Goal: Transaction & Acquisition: Purchase product/service

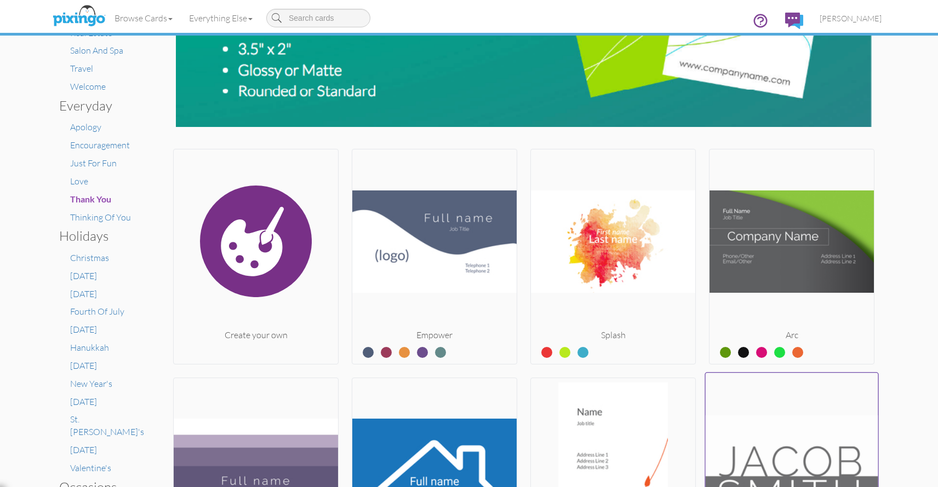
scroll to position [182, 0]
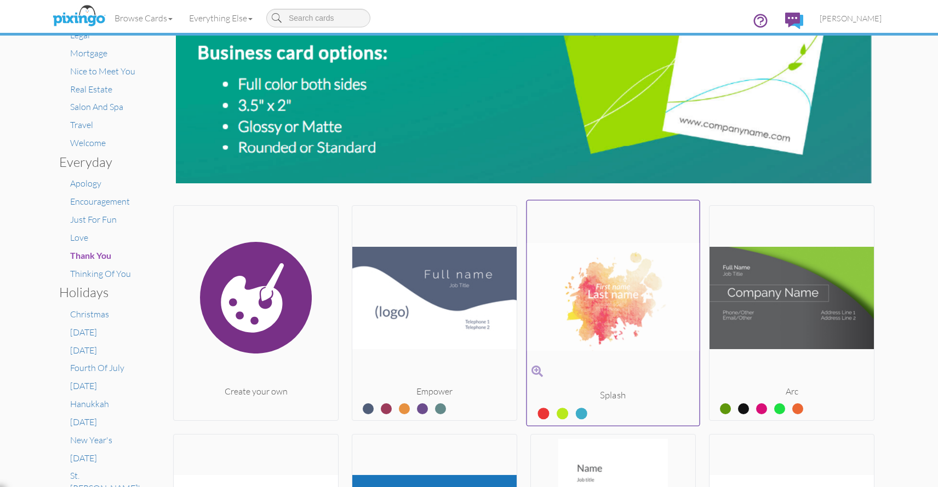
click at [618, 306] on img at bounding box center [613, 297] width 173 height 184
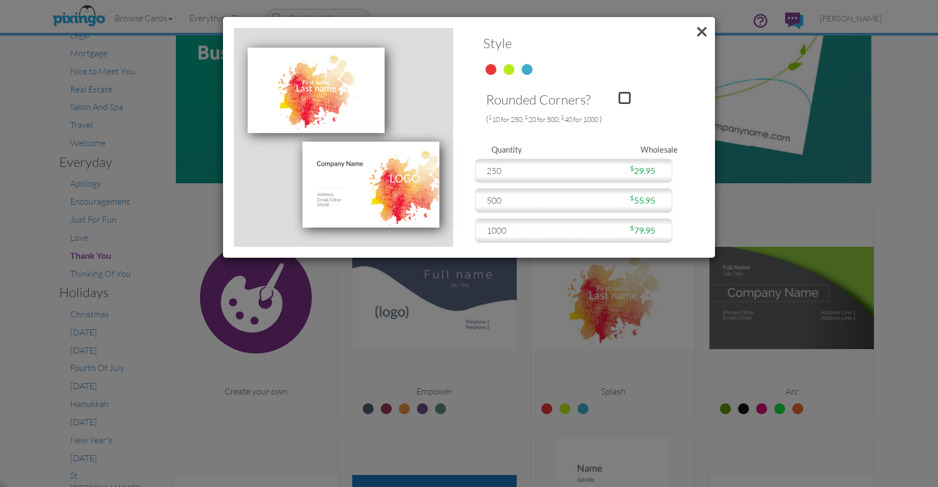
click at [703, 26] on span at bounding box center [701, 32] width 26 height 30
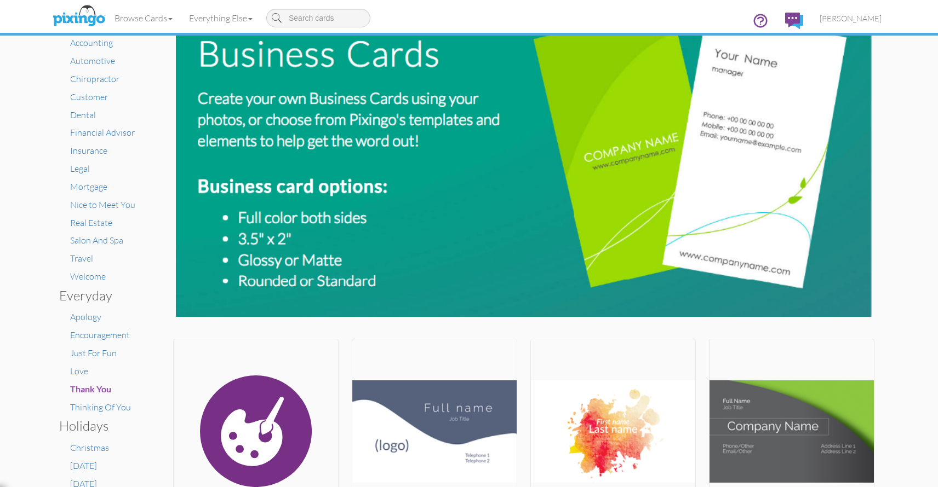
scroll to position [0, 0]
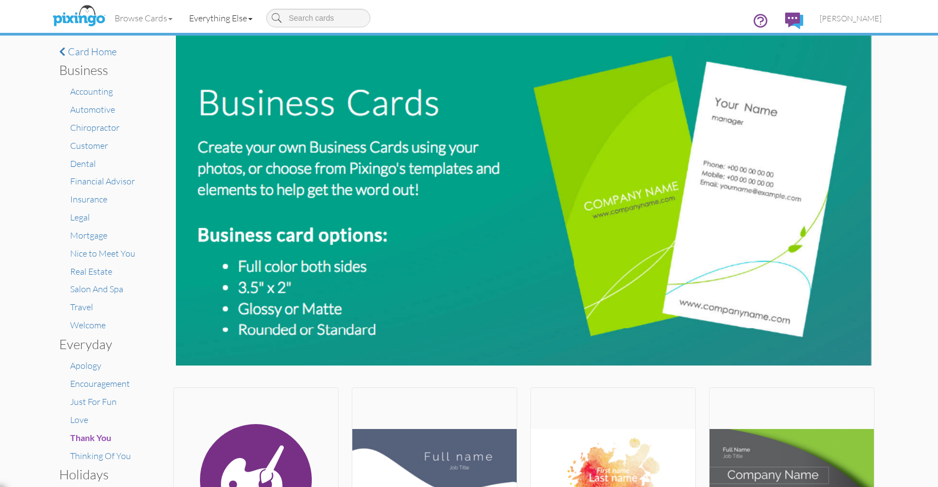
click at [253, 15] on link "Everything Else" at bounding box center [221, 17] width 80 height 27
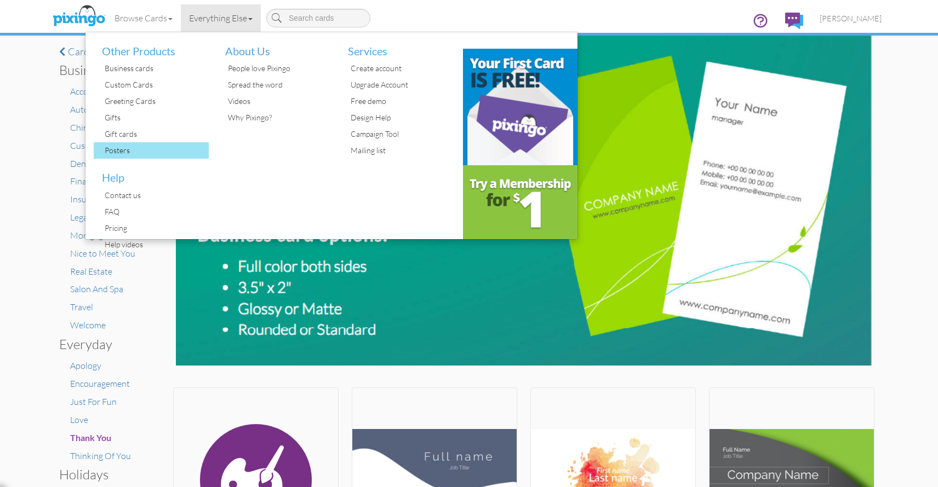
click at [129, 151] on div "Posters" at bounding box center [155, 150] width 107 height 16
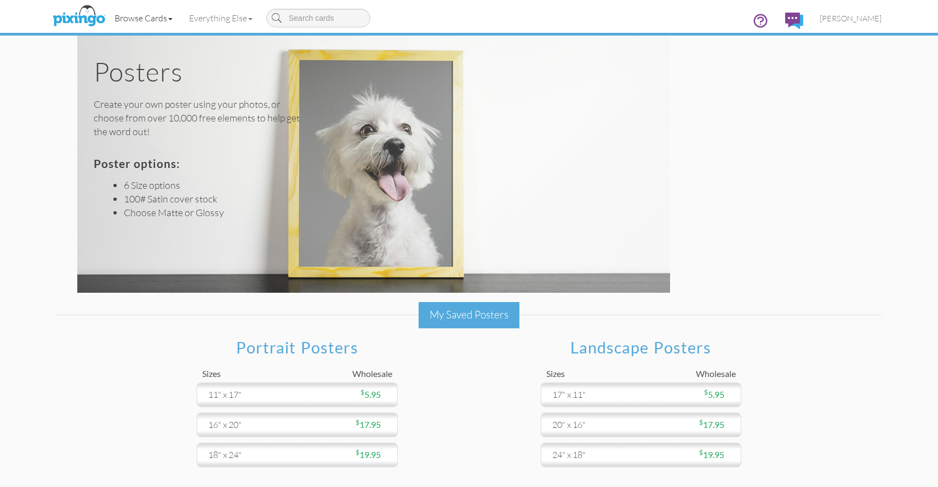
click at [166, 20] on link "Browse Cards" at bounding box center [143, 17] width 74 height 27
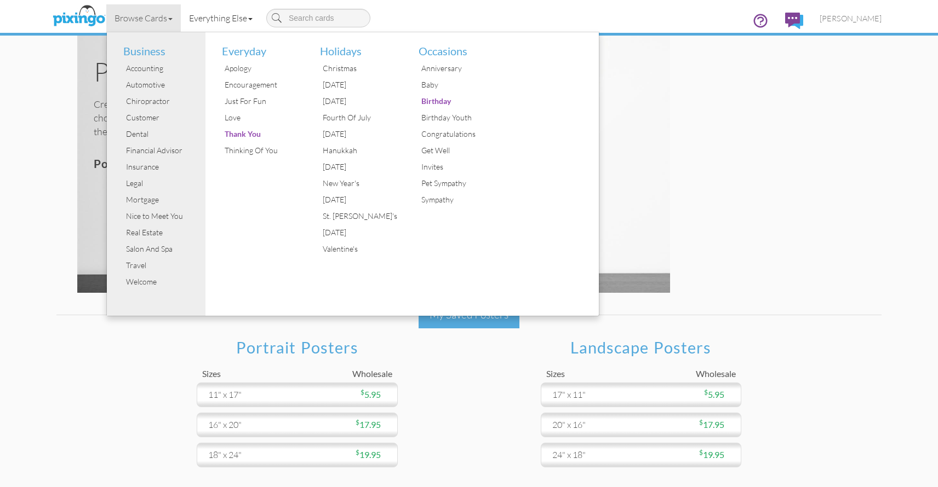
click at [251, 20] on link "Everything Else" at bounding box center [221, 17] width 80 height 27
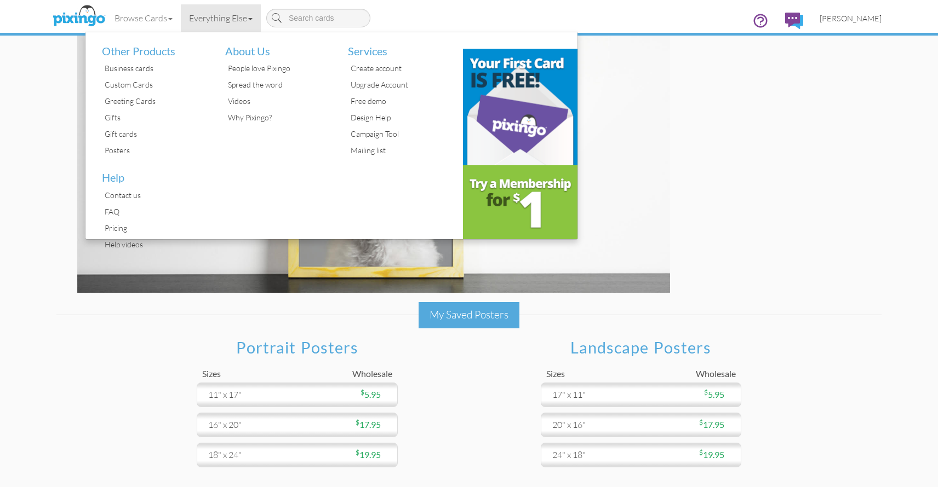
click at [853, 18] on span "[PERSON_NAME]" at bounding box center [850, 18] width 62 height 9
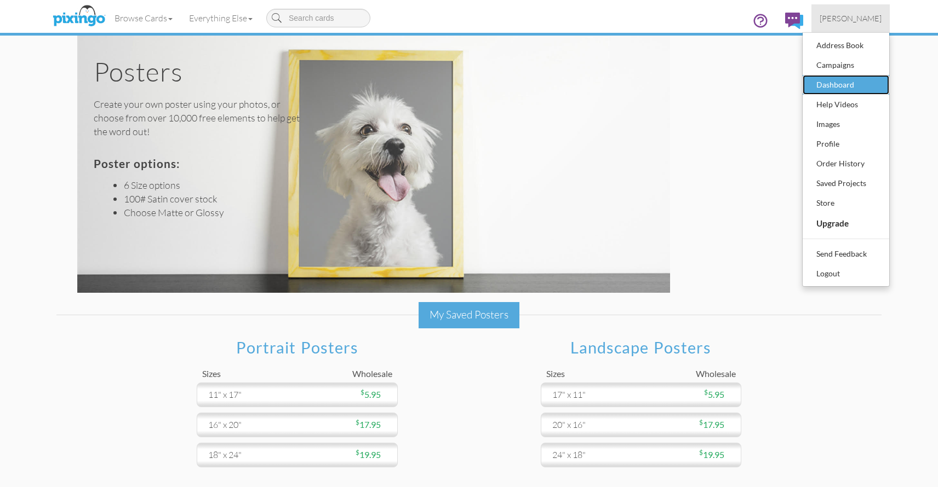
click at [839, 85] on div "Dashboard" at bounding box center [845, 85] width 65 height 16
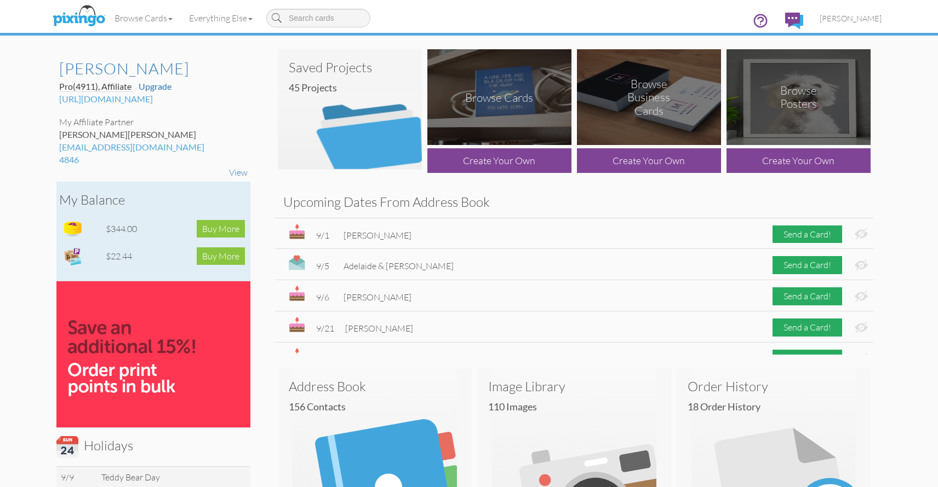
click at [71, 226] on img at bounding box center [73, 229] width 22 height 22
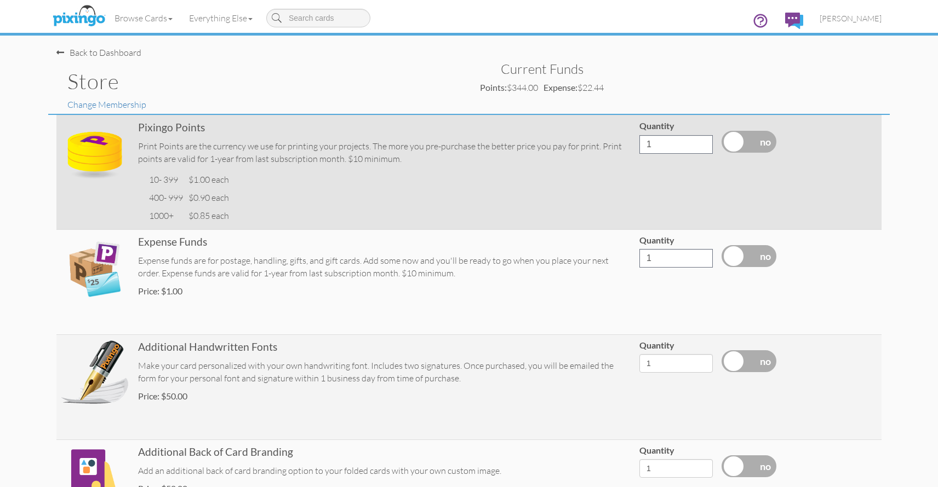
click at [262, 150] on div "Print Points are the currency we use for printing your projects. The more you p…" at bounding box center [384, 152] width 492 height 25
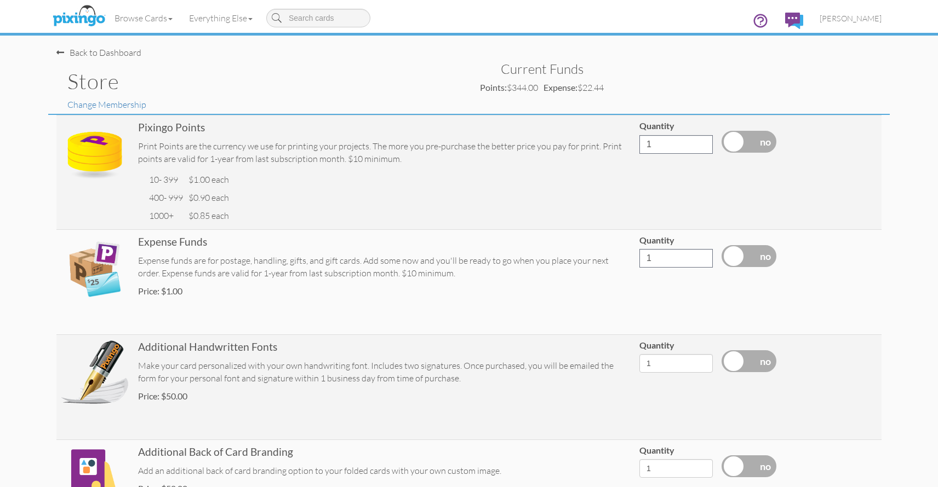
click at [94, 54] on div "Back to Dashboard" at bounding box center [98, 53] width 85 height 13
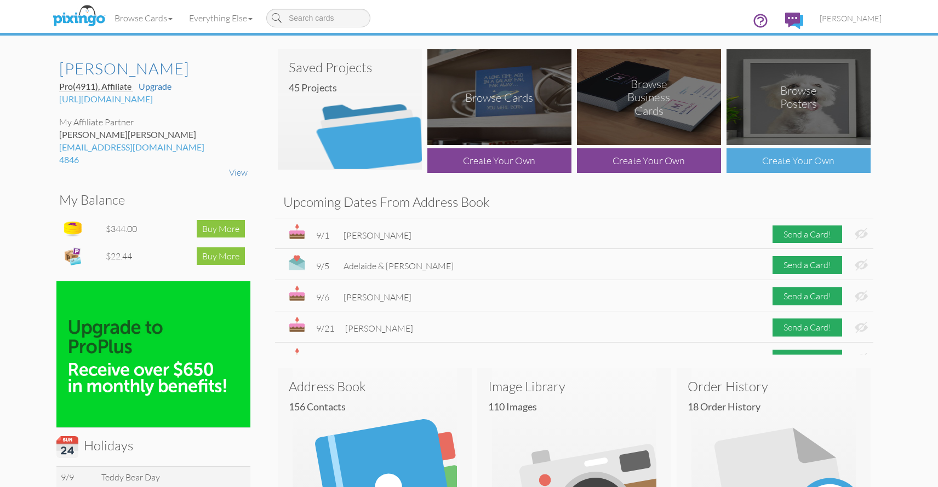
click at [798, 160] on div "Create Your Own" at bounding box center [798, 160] width 144 height 25
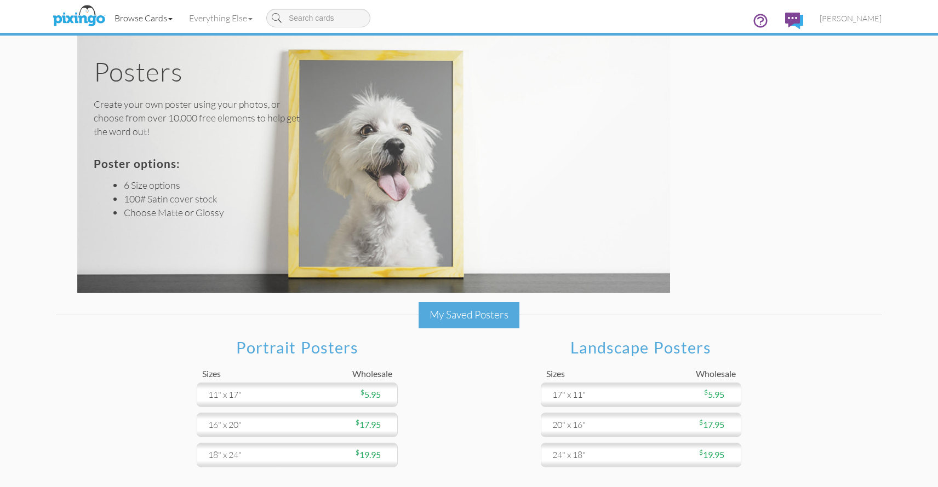
click at [141, 19] on link "Browse Cards" at bounding box center [143, 17] width 74 height 27
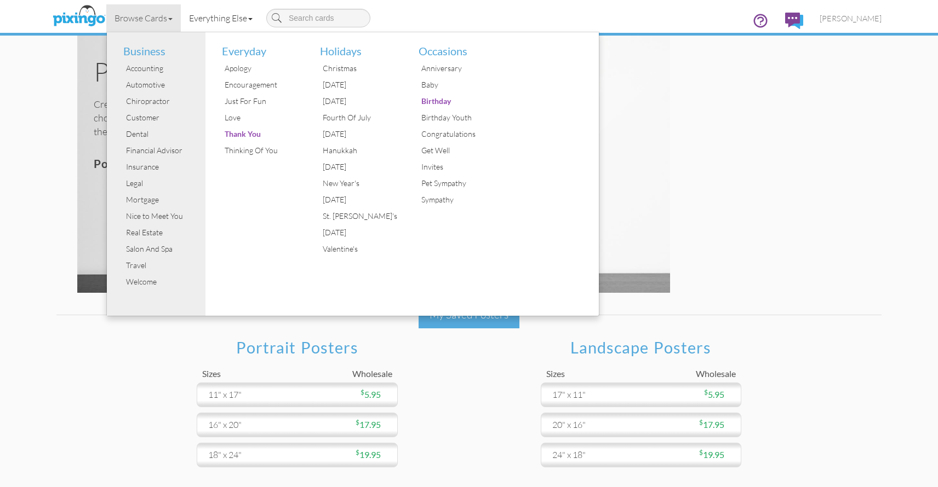
click at [220, 18] on link "Everything Else" at bounding box center [221, 17] width 80 height 27
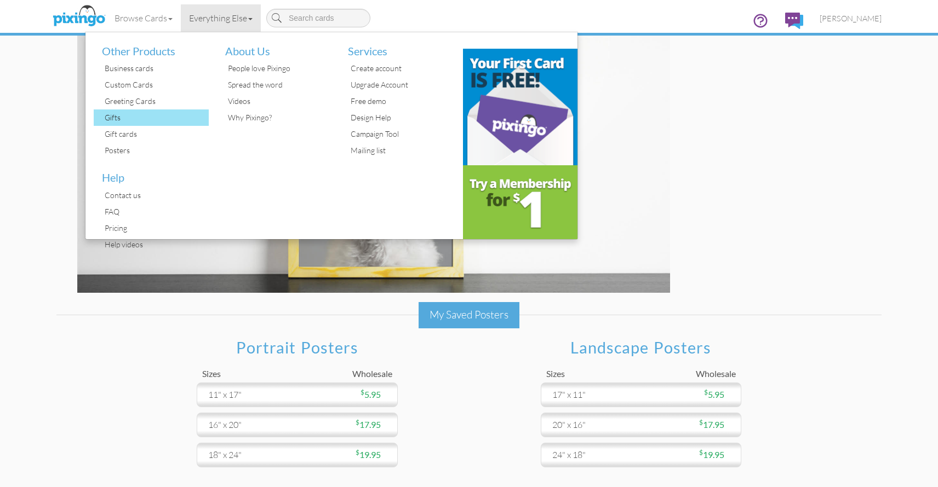
click at [129, 123] on div "Gifts" at bounding box center [155, 118] width 107 height 16
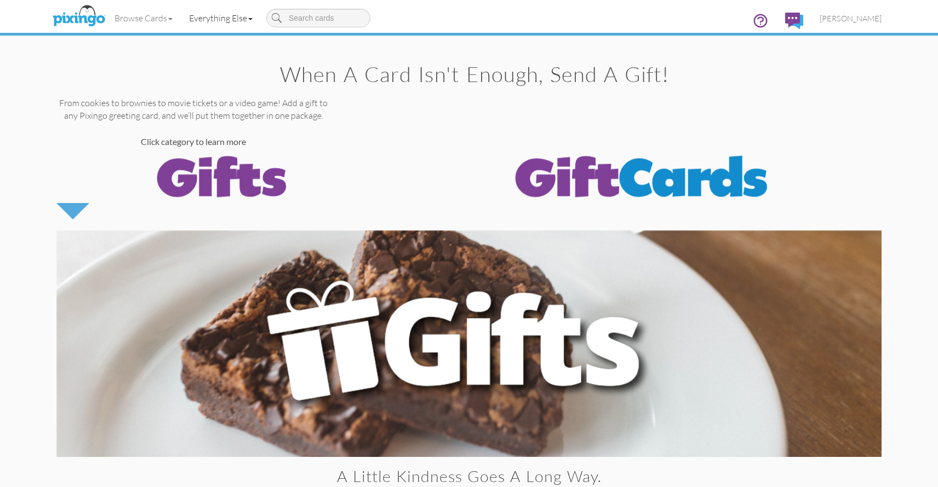
click at [249, 20] on link "Everything Else" at bounding box center [221, 17] width 80 height 27
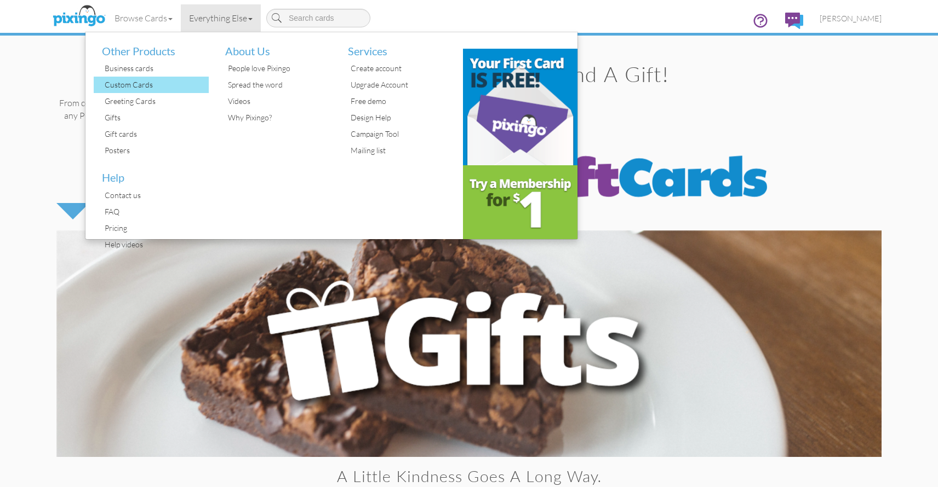
click at [148, 83] on div "Custom Cards" at bounding box center [155, 85] width 107 height 16
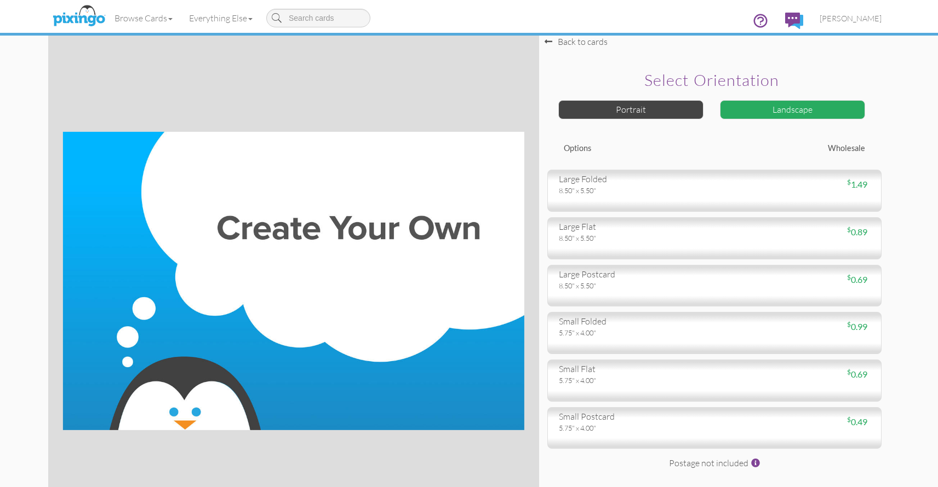
click at [568, 42] on div "Browse Cards Business Accounting Automotive Chiropractor Customer Dental Financ…" at bounding box center [468, 21] width 825 height 43
click at [569, 39] on div "Browse Cards Business Accounting Automotive Chiropractor Customer Dental Financ…" at bounding box center [468, 21] width 825 height 43
click at [143, 20] on link "Browse Cards" at bounding box center [143, 17] width 74 height 27
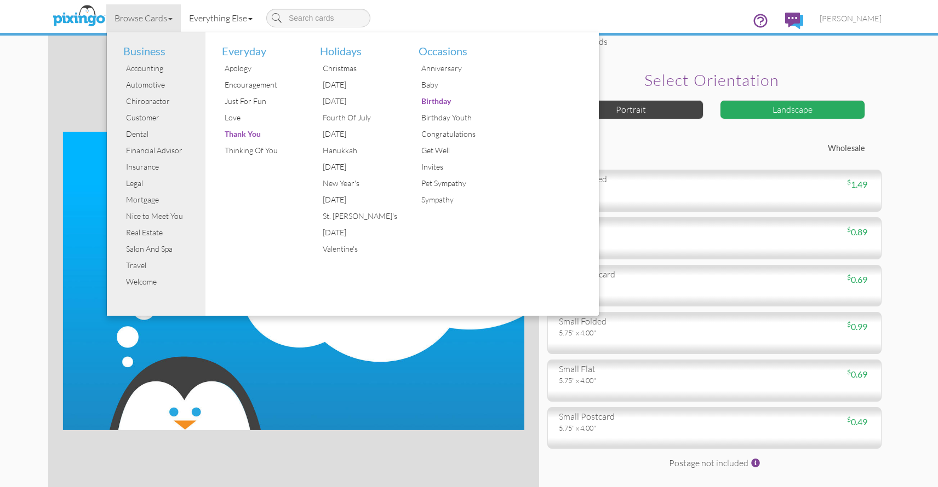
click at [232, 14] on link "Everything Else" at bounding box center [221, 17] width 80 height 27
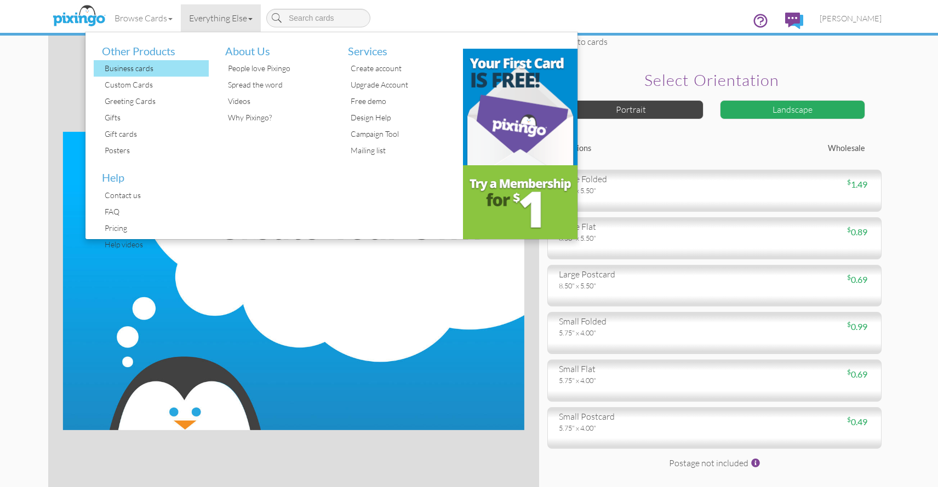
click at [137, 67] on div "Business cards" at bounding box center [155, 68] width 107 height 16
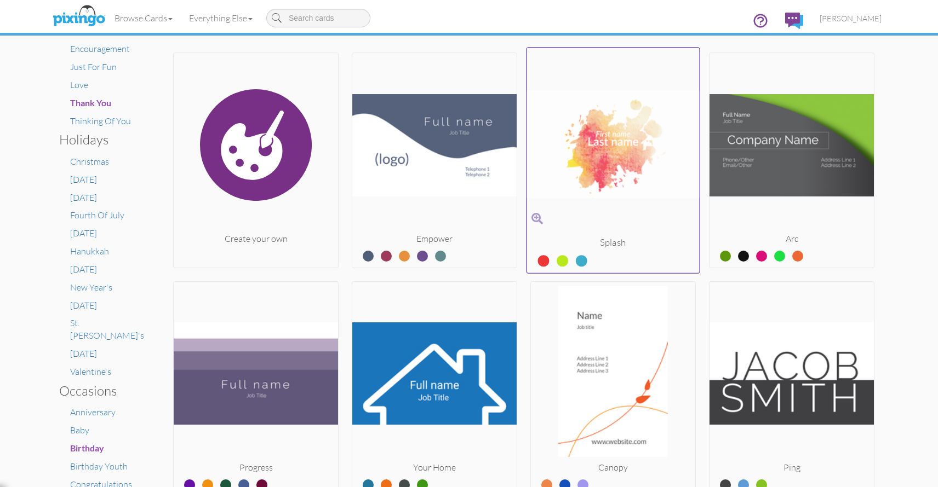
scroll to position [336, 0]
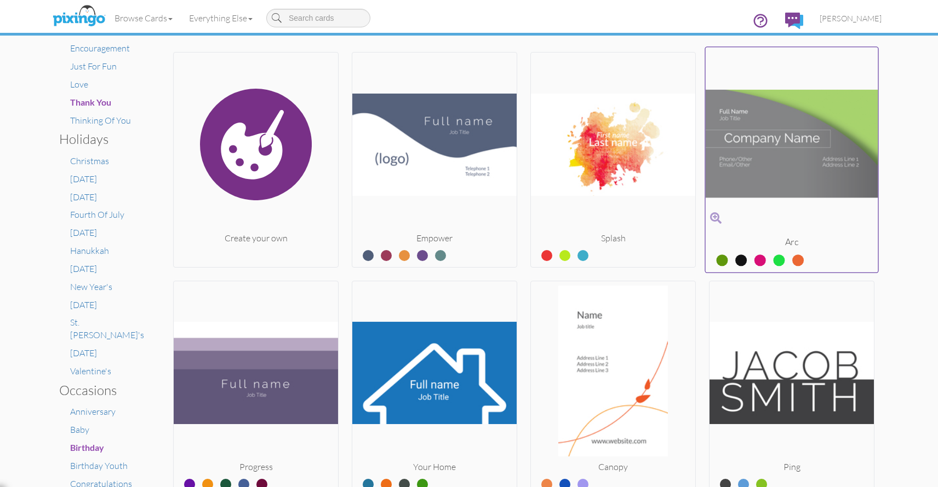
click at [759, 149] on img at bounding box center [791, 144] width 173 height 184
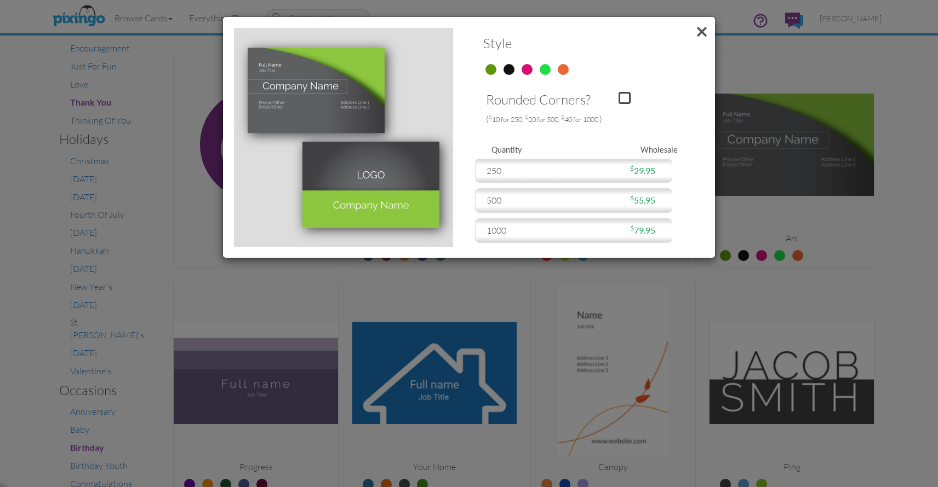
click at [519, 67] on label at bounding box center [519, 66] width 0 height 14
click at [0, 0] on input "radio" at bounding box center [0, 0] width 0 height 0
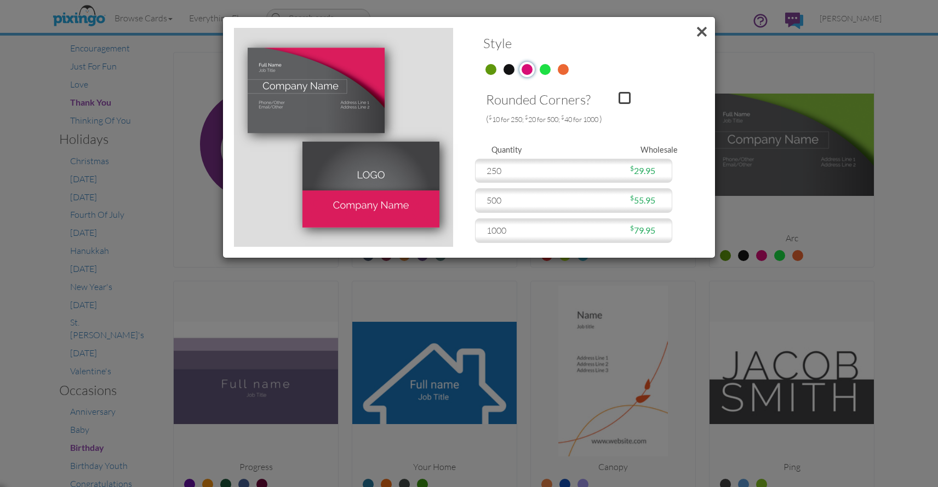
click at [501, 70] on label at bounding box center [501, 66] width 0 height 14
click at [0, 0] on input "radio" at bounding box center [0, 0] width 0 height 0
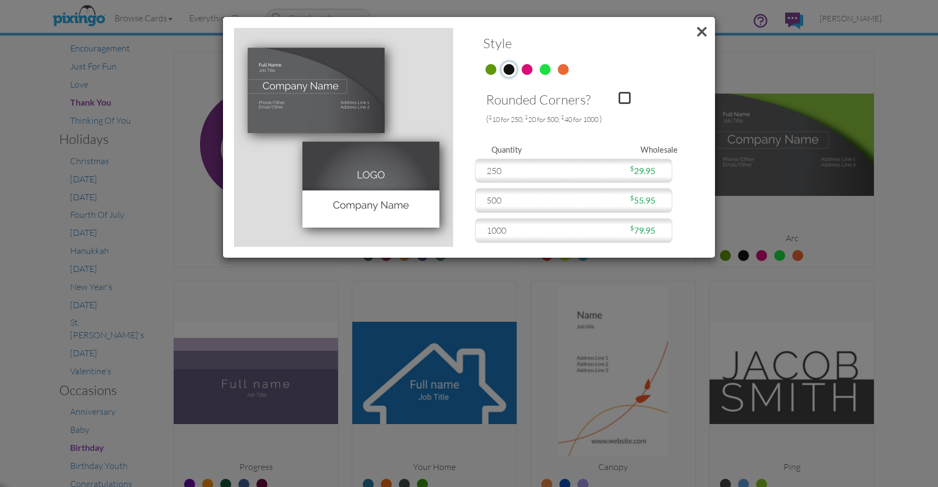
click at [483, 70] on label at bounding box center [483, 66] width 0 height 14
click at [0, 0] on input "radio" at bounding box center [0, 0] width 0 height 0
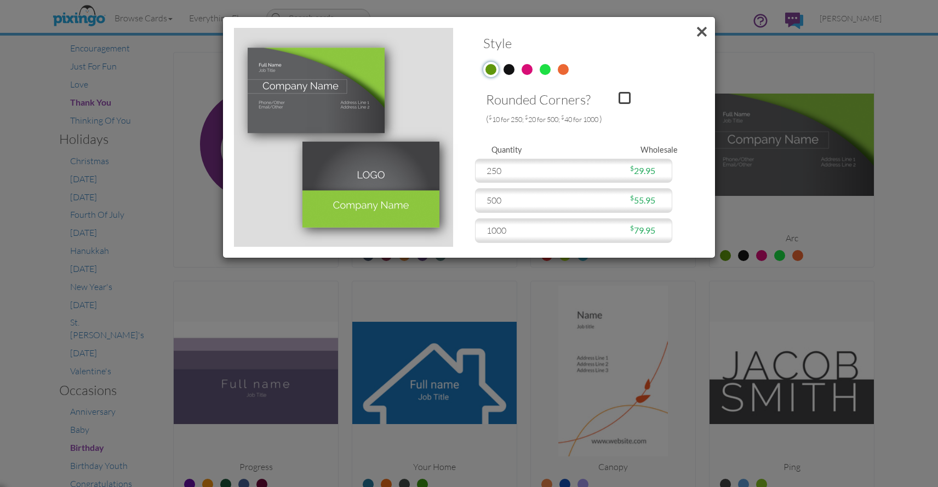
click at [560, 64] on div at bounding box center [584, 69] width 219 height 20
click at [704, 31] on span at bounding box center [701, 32] width 26 height 30
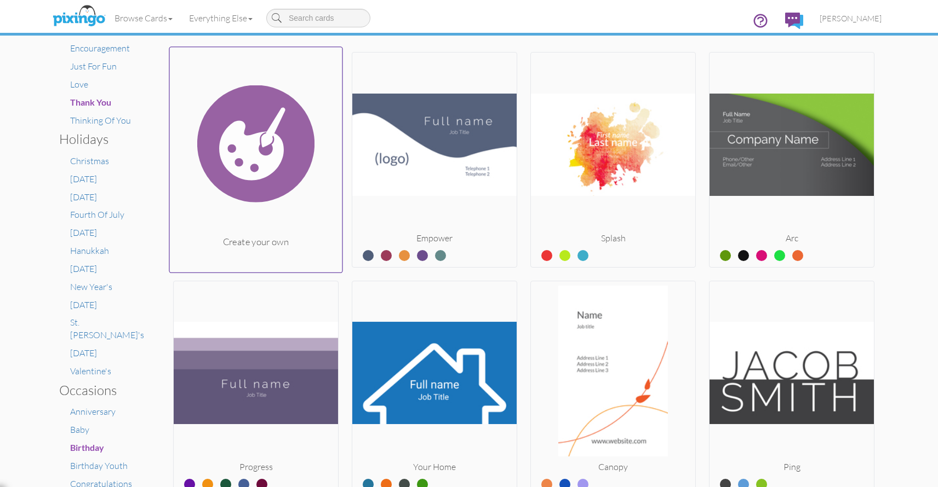
click at [270, 156] on img at bounding box center [256, 144] width 173 height 184
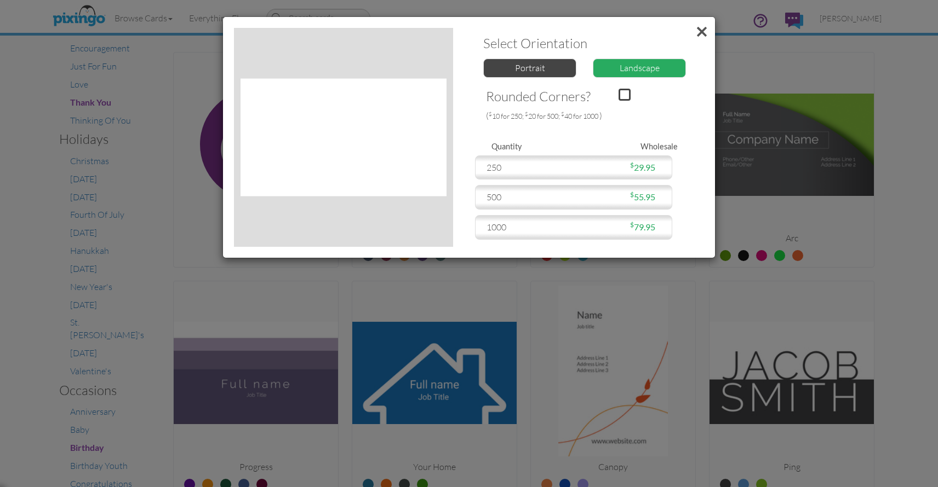
click at [702, 26] on span at bounding box center [701, 32] width 26 height 30
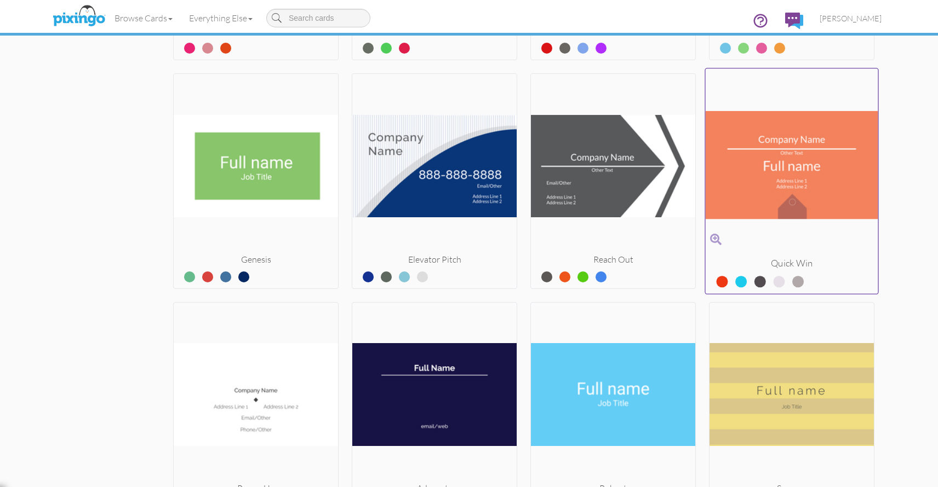
scroll to position [980, 0]
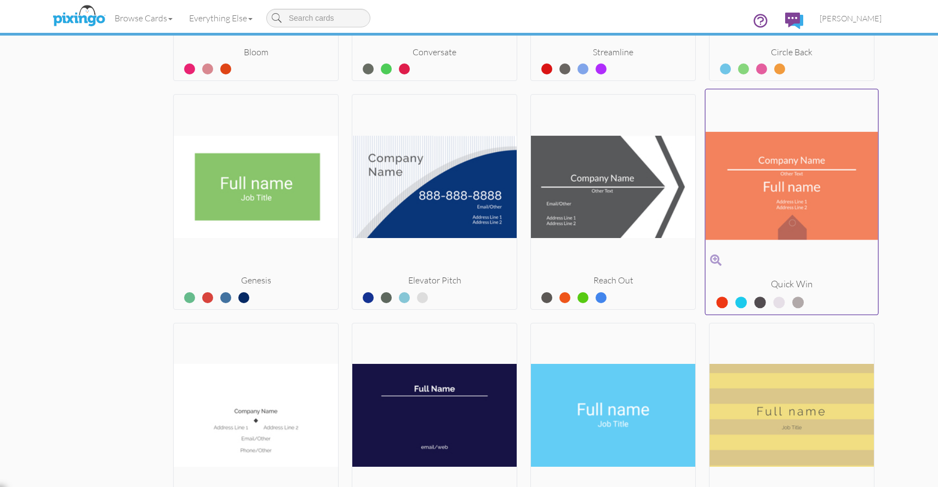
click at [756, 152] on img at bounding box center [791, 186] width 173 height 184
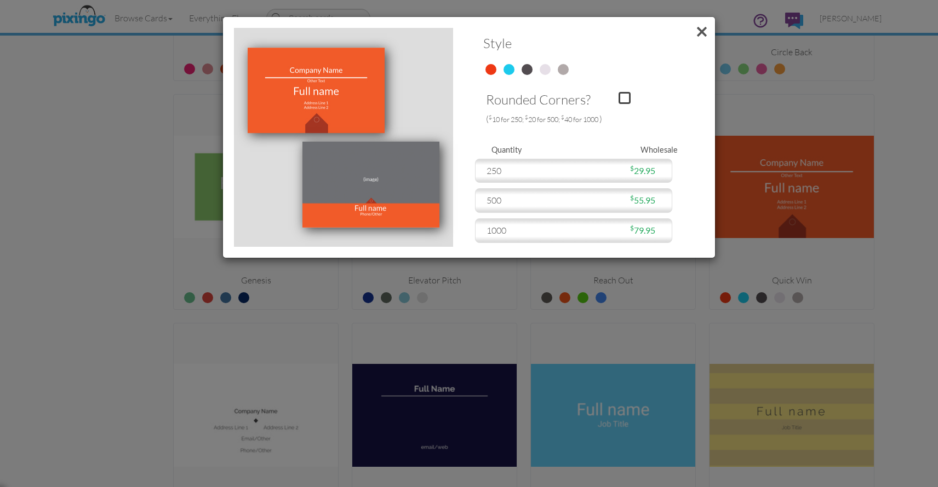
click at [501, 70] on label at bounding box center [501, 66] width 0 height 14
click at [0, 0] on input "radio" at bounding box center [0, 0] width 0 height 0
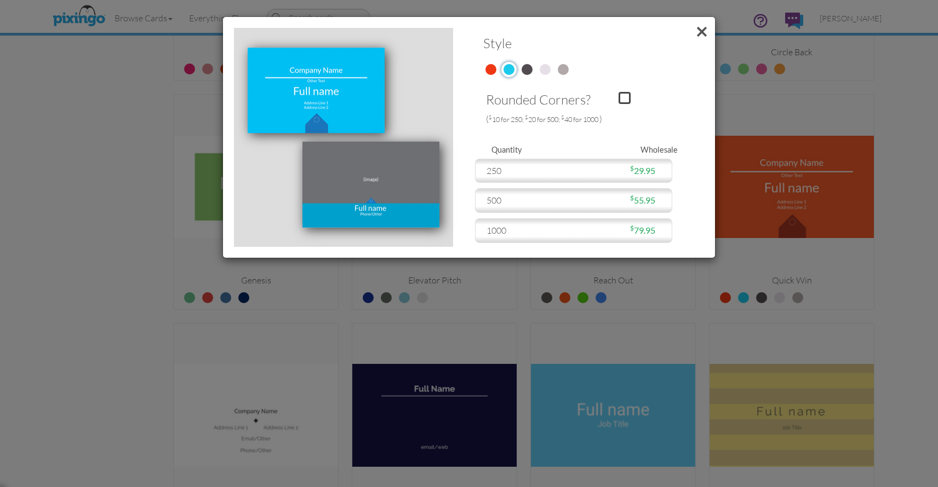
click at [519, 68] on label at bounding box center [519, 66] width 0 height 14
click at [0, 0] on input "radio" at bounding box center [0, 0] width 0 height 0
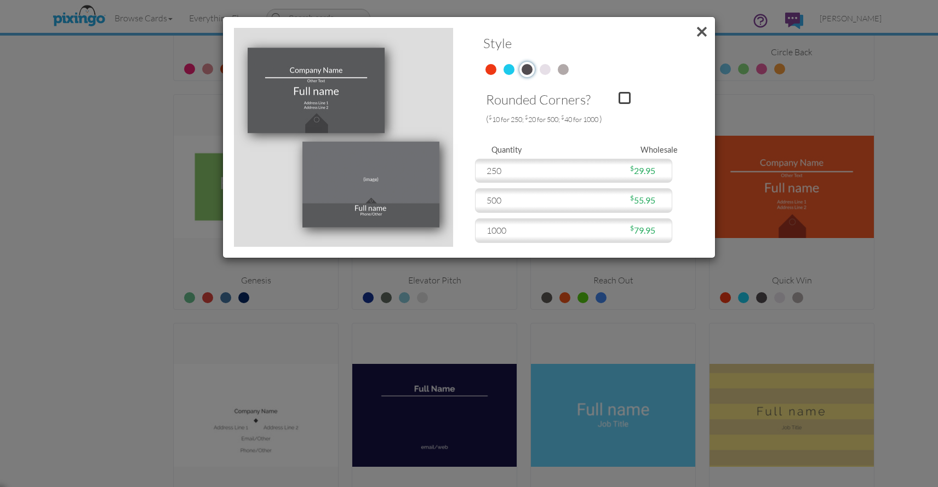
click at [515, 70] on span at bounding box center [520, 71] width 18 height 11
click at [501, 70] on label at bounding box center [501, 66] width 0 height 14
click at [0, 0] on input "radio" at bounding box center [0, 0] width 0 height 0
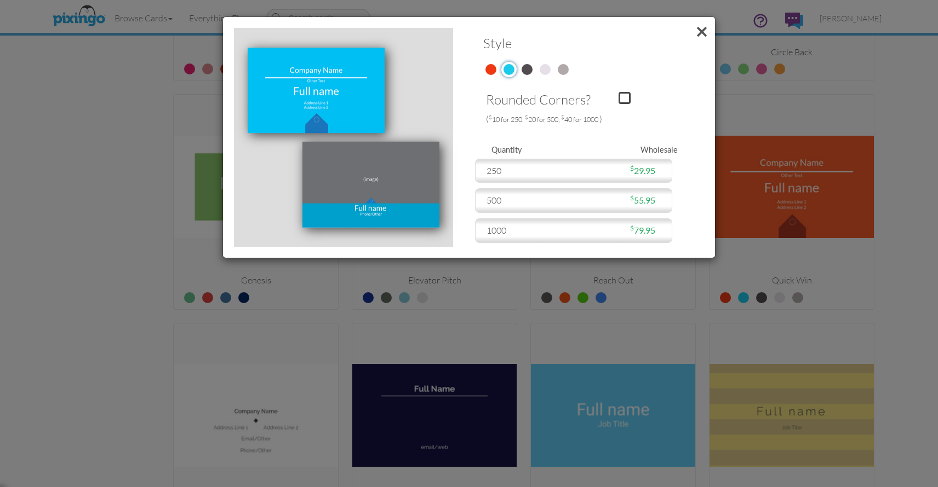
click at [630, 96] on div at bounding box center [624, 98] width 12 height 12
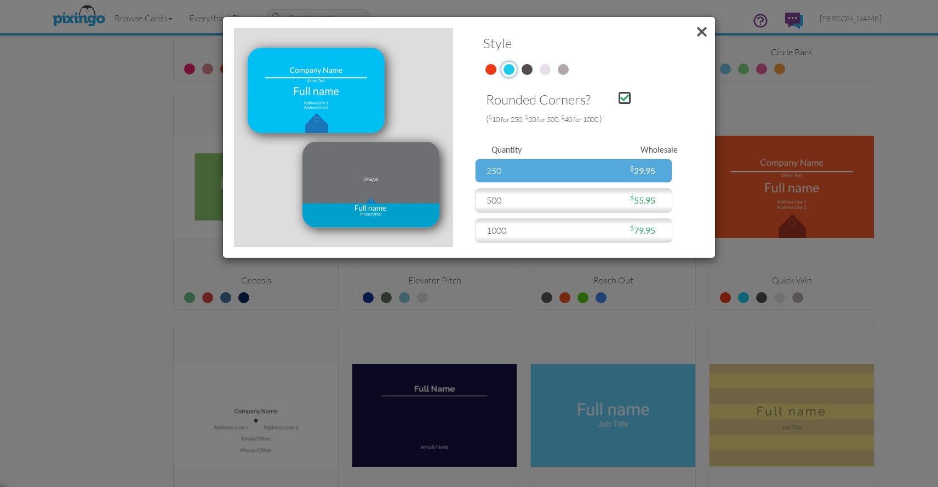
click at [502, 171] on div "250" at bounding box center [527, 171] width 93 height 13
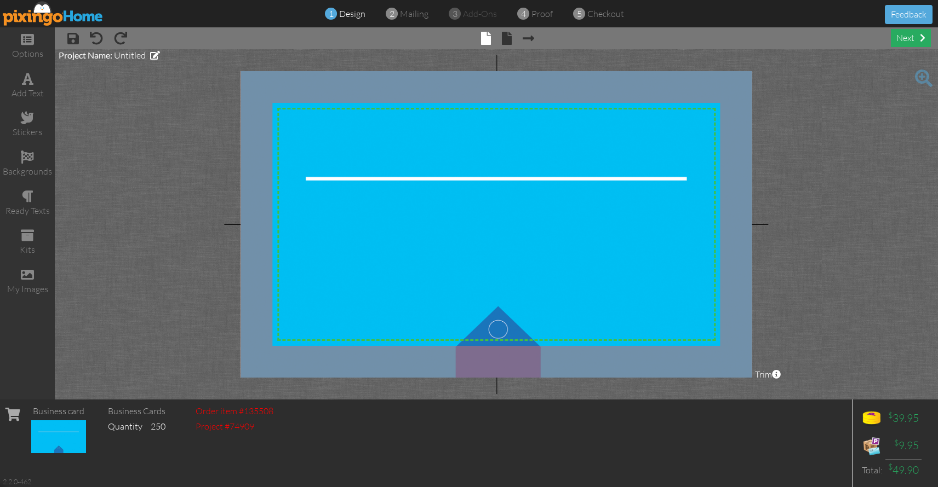
click at [910, 37] on div "next" at bounding box center [911, 38] width 40 height 18
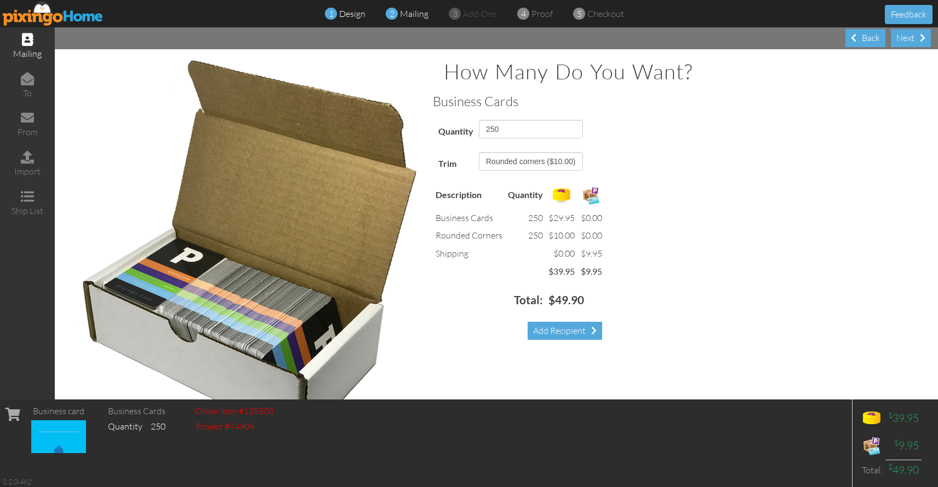
click at [344, 16] on span "design" at bounding box center [352, 13] width 26 height 11
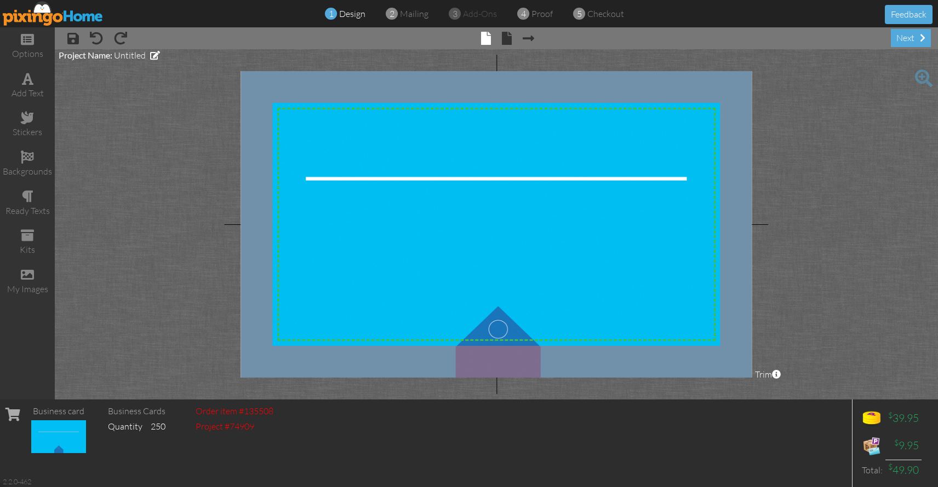
click at [354, 18] on span "design" at bounding box center [352, 13] width 26 height 11
click at [46, 12] on img at bounding box center [53, 13] width 101 height 25
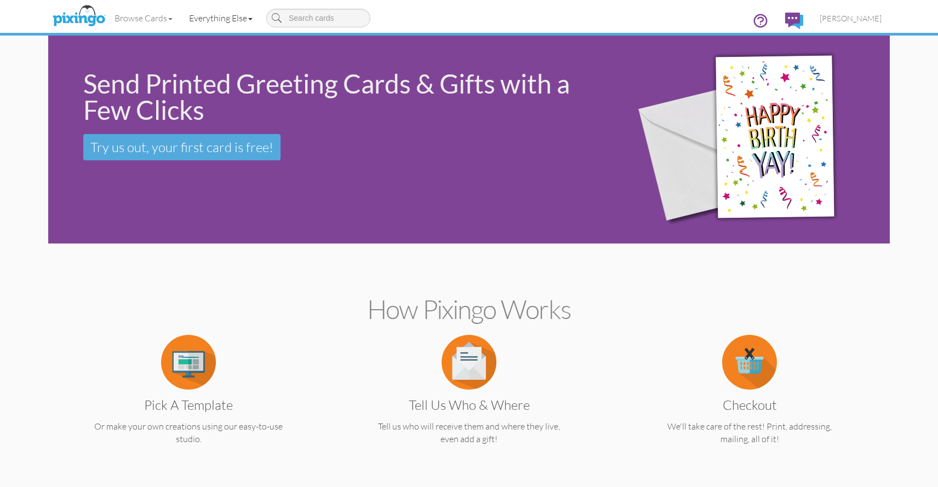
click at [231, 17] on link "Everything Else" at bounding box center [221, 17] width 80 height 27
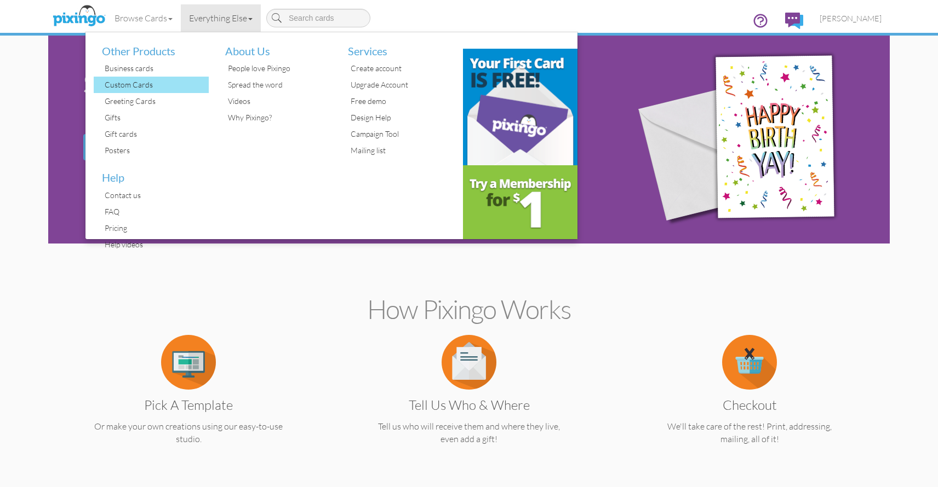
click at [155, 89] on div "Custom Cards" at bounding box center [155, 85] width 107 height 16
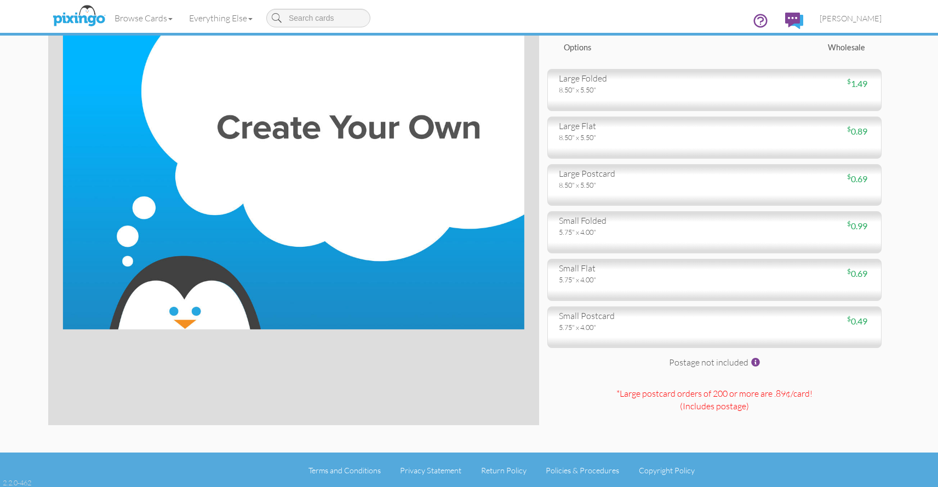
scroll to position [102, 0]
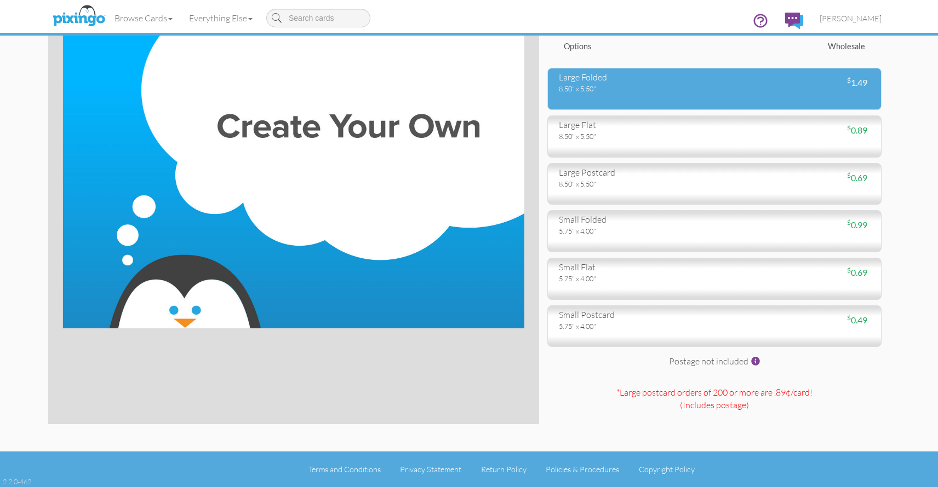
click at [595, 91] on div "8.50" x 5.50"" at bounding box center [632, 89] width 147 height 10
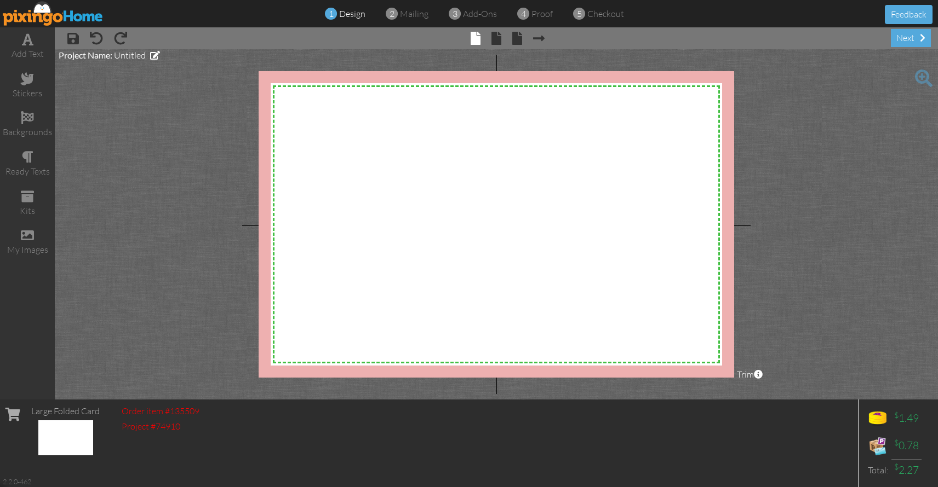
click at [45, 13] on img at bounding box center [53, 13] width 101 height 25
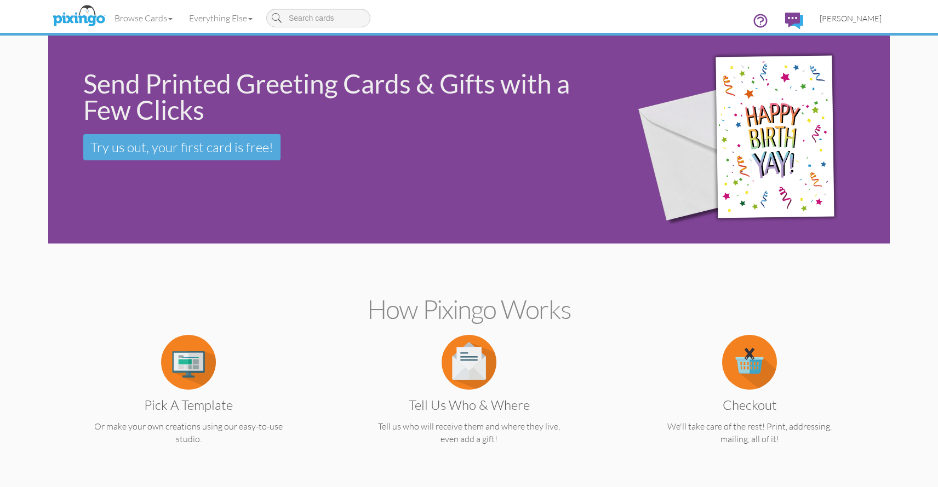
click at [838, 20] on span "[PERSON_NAME]" at bounding box center [850, 18] width 62 height 9
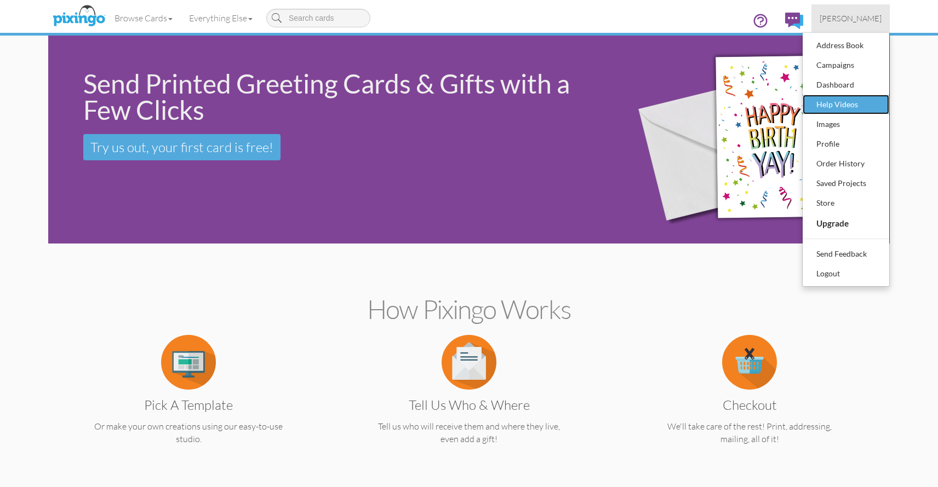
click at [848, 99] on div "Help Videos" at bounding box center [845, 104] width 65 height 16
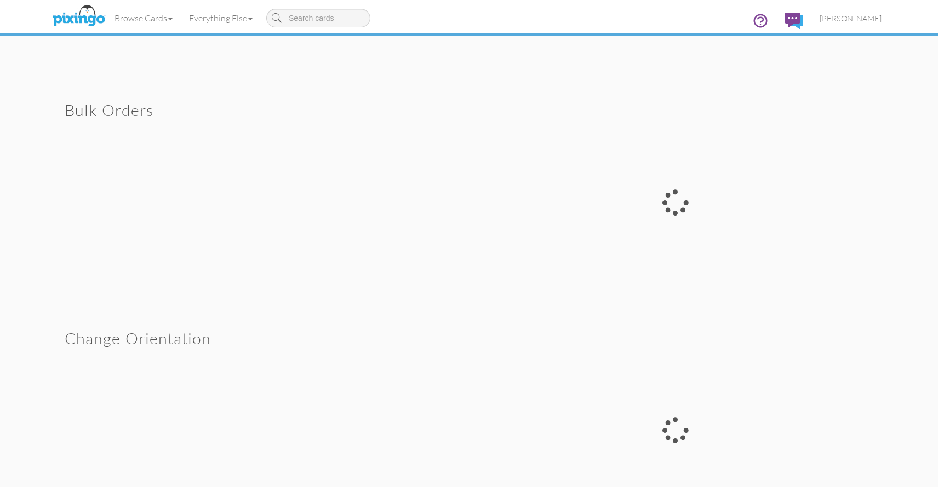
scroll to position [1363, 0]
click at [676, 199] on div at bounding box center [675, 204] width 412 height 223
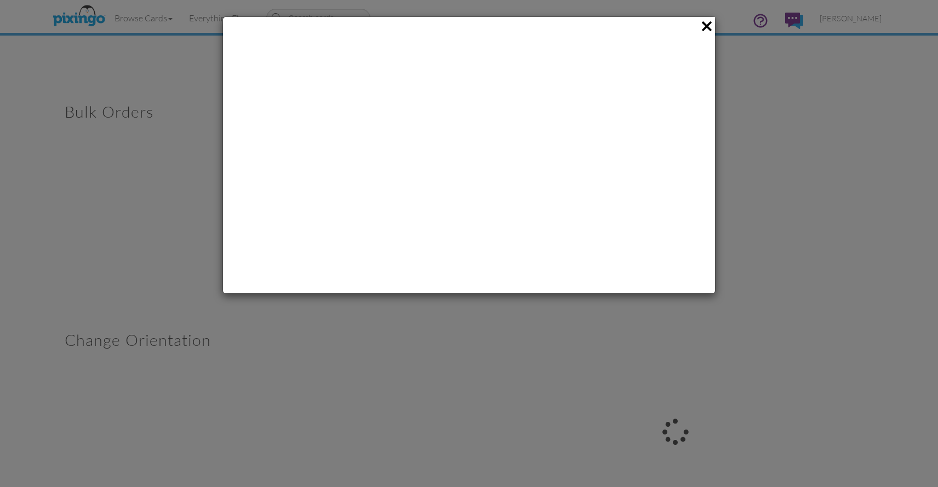
drag, startPoint x: 705, startPoint y: 21, endPoint x: 700, endPoint y: 32, distance: 11.8
click at [704, 24] on span at bounding box center [706, 26] width 17 height 19
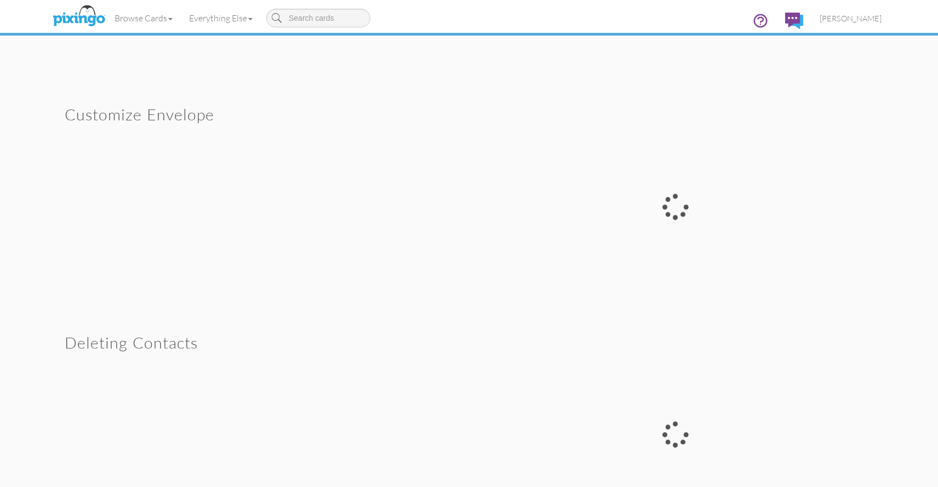
scroll to position [2045, 0]
click at [672, 209] on div at bounding box center [675, 206] width 412 height 223
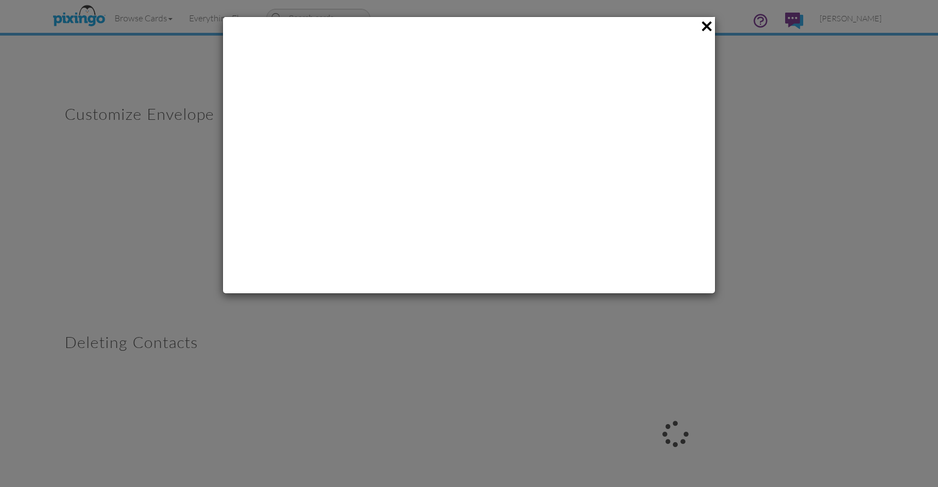
scroll to position [0, 0]
click at [704, 24] on span at bounding box center [706, 26] width 17 height 19
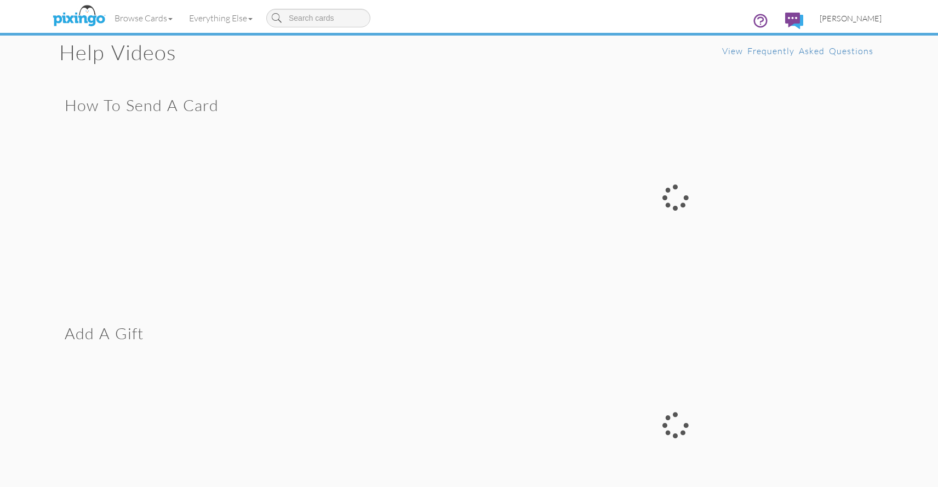
click at [860, 18] on span "[PERSON_NAME]" at bounding box center [850, 18] width 62 height 9
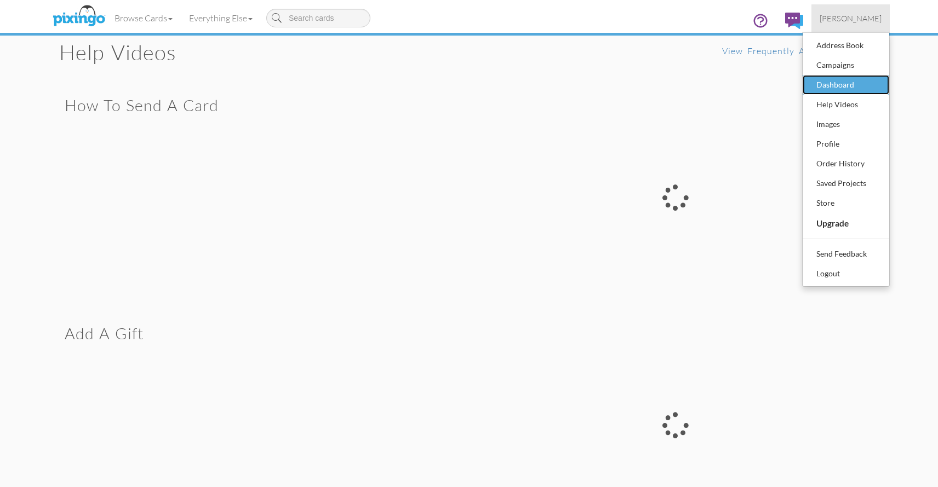
click at [831, 85] on div "Dashboard" at bounding box center [845, 85] width 65 height 16
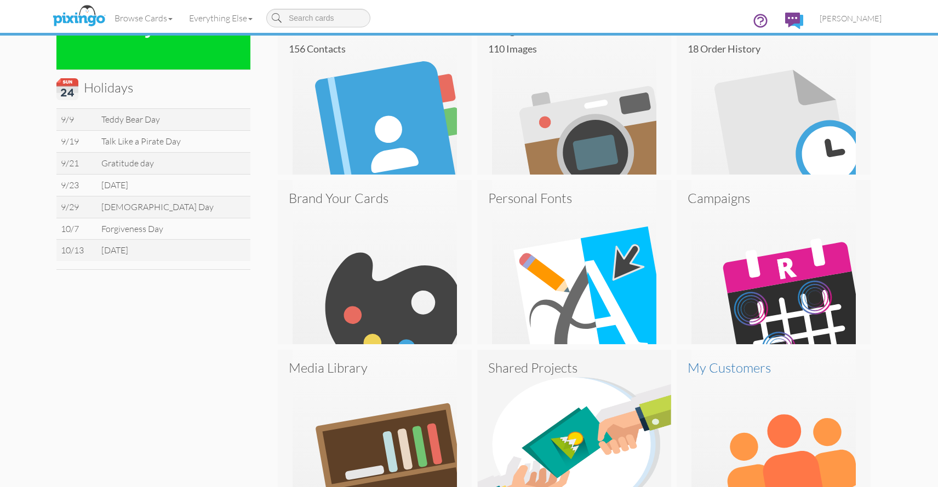
scroll to position [353, 0]
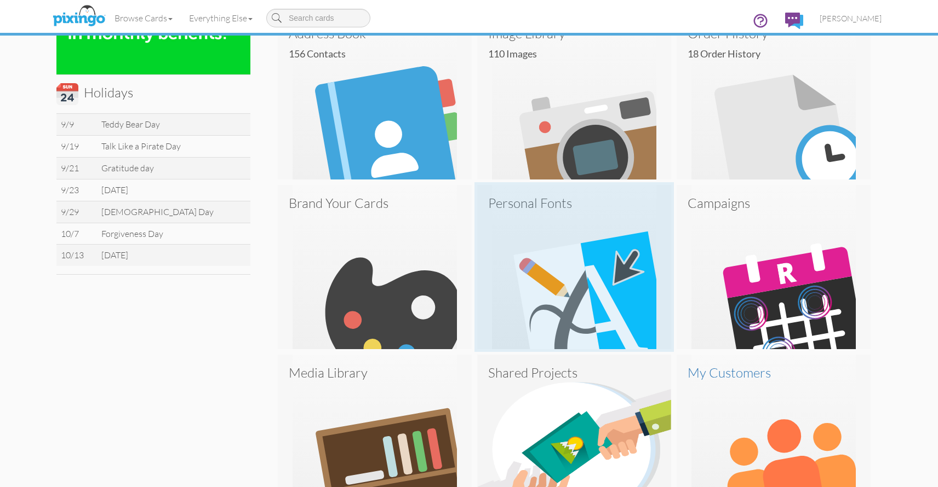
click at [543, 267] on img at bounding box center [574, 267] width 194 height 164
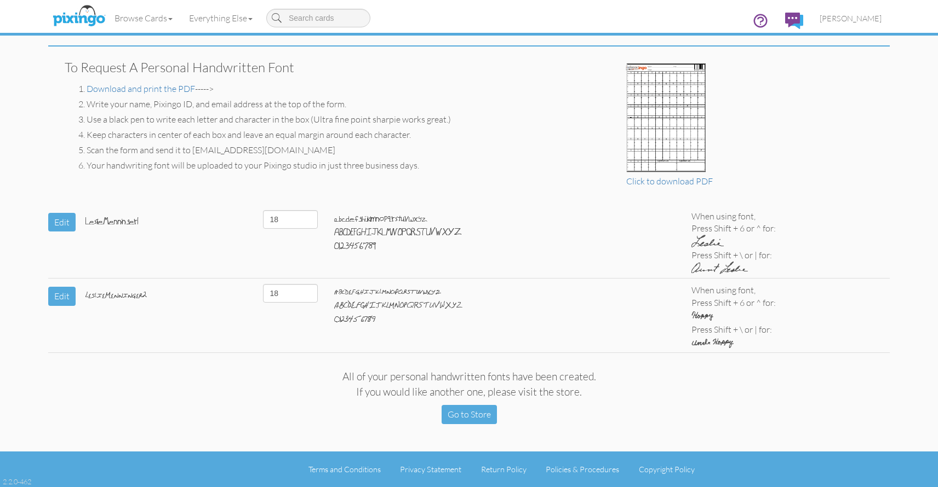
scroll to position [59, 0]
click at [311, 217] on select "12 13 14 15 16 17 18 19 20 21 22 23 24 25 26 27 28 29 30 31 32 33 34 35 36" at bounding box center [290, 219] width 55 height 19
click at [263, 210] on select "12 13 14 15 16 17 18 19 20 21 22 23 24 25 26 27 28 29 30 31 32 33 34 35 36" at bounding box center [290, 219] width 55 height 19
click at [841, 17] on span "[PERSON_NAME]" at bounding box center [850, 18] width 62 height 9
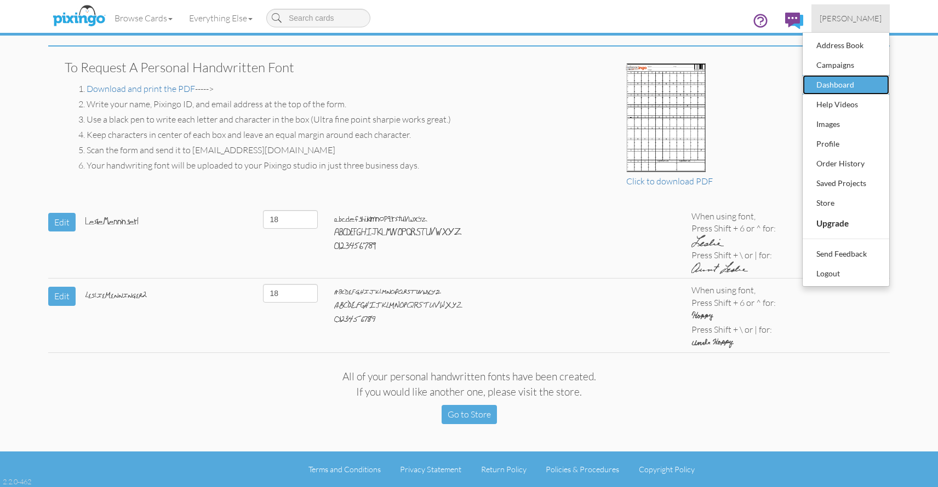
click at [834, 85] on div "Dashboard" at bounding box center [845, 85] width 65 height 16
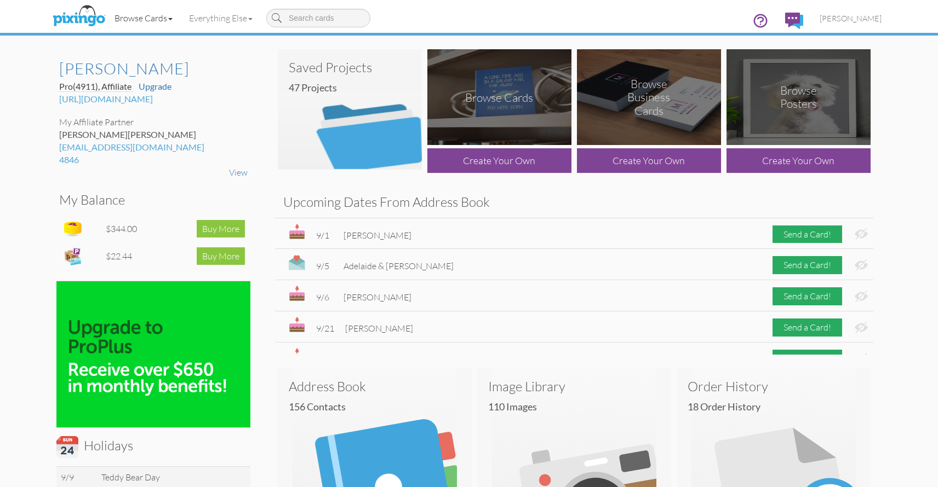
click at [158, 17] on link "Browse Cards" at bounding box center [143, 17] width 74 height 27
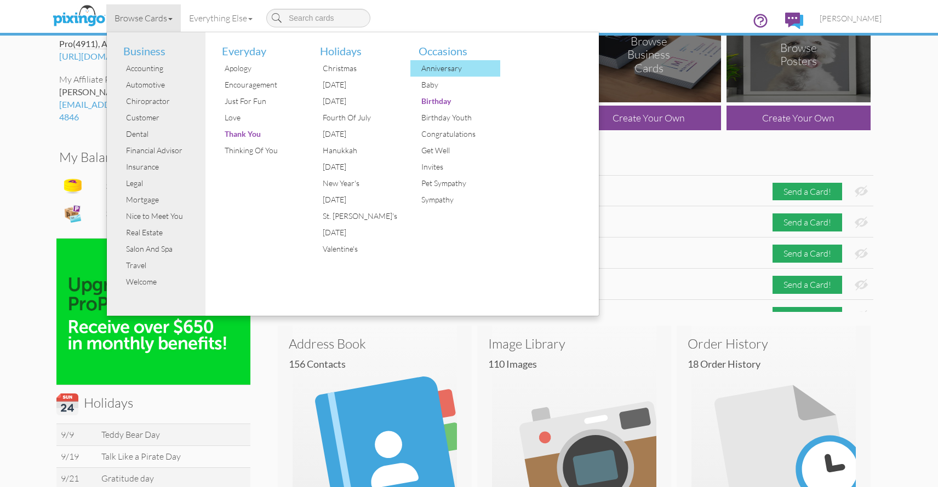
scroll to position [43, 0]
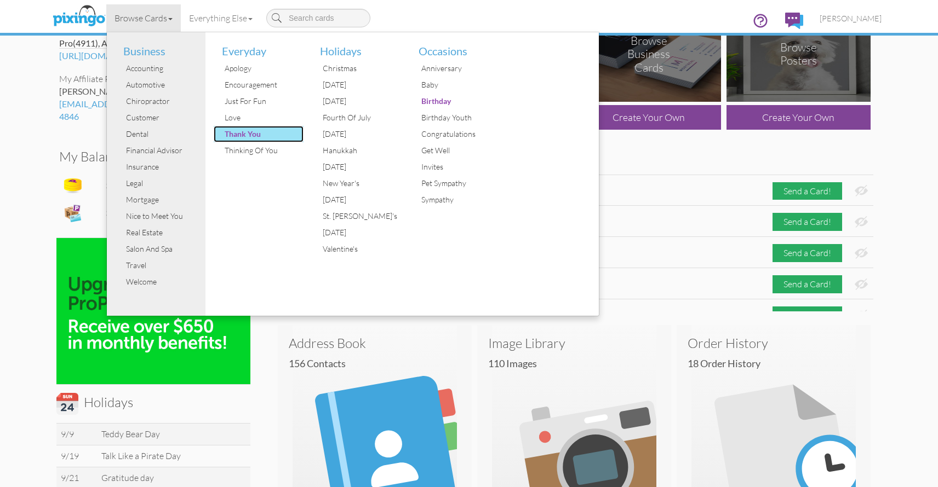
click at [259, 133] on div "Thank You" at bounding box center [263, 134] width 82 height 16
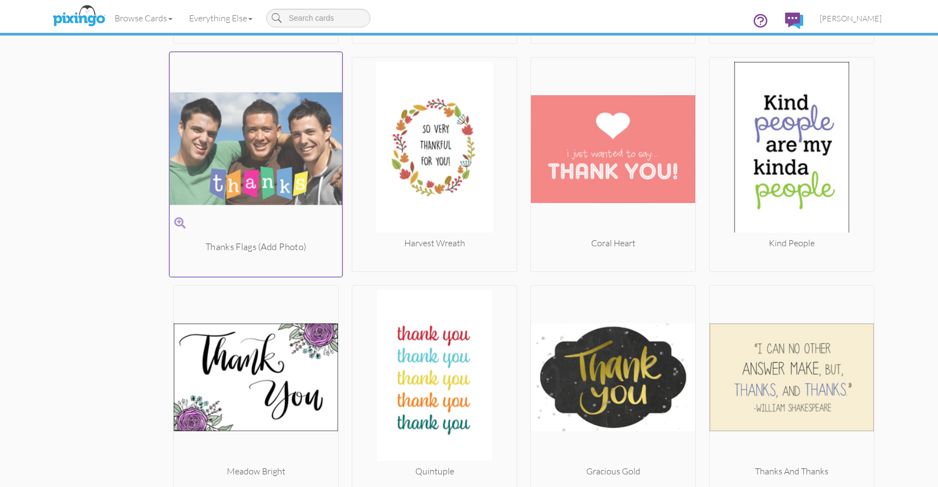
scroll to position [5445, 0]
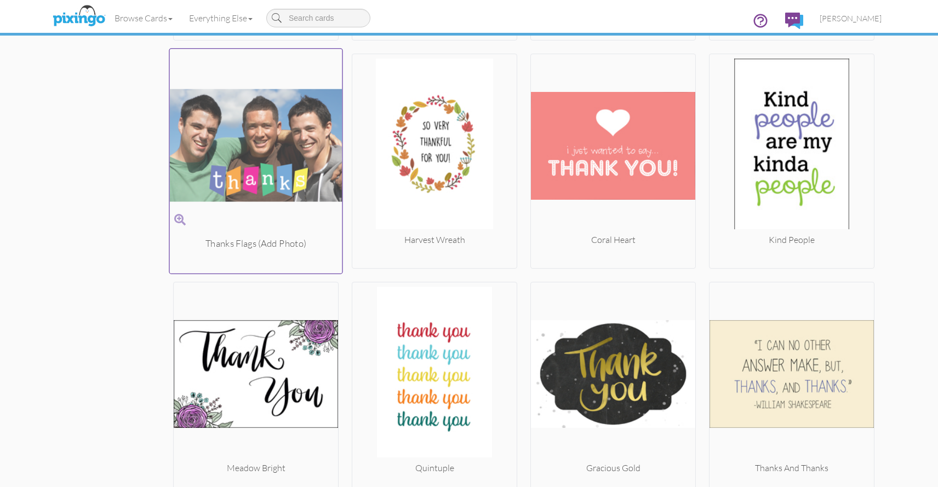
click at [256, 150] on img at bounding box center [256, 145] width 173 height 184
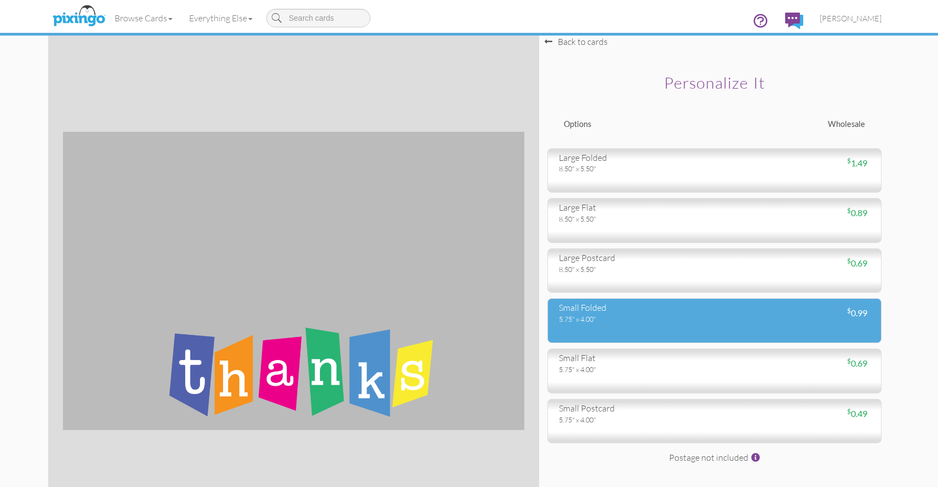
click at [614, 313] on div "small folded" at bounding box center [632, 308] width 147 height 13
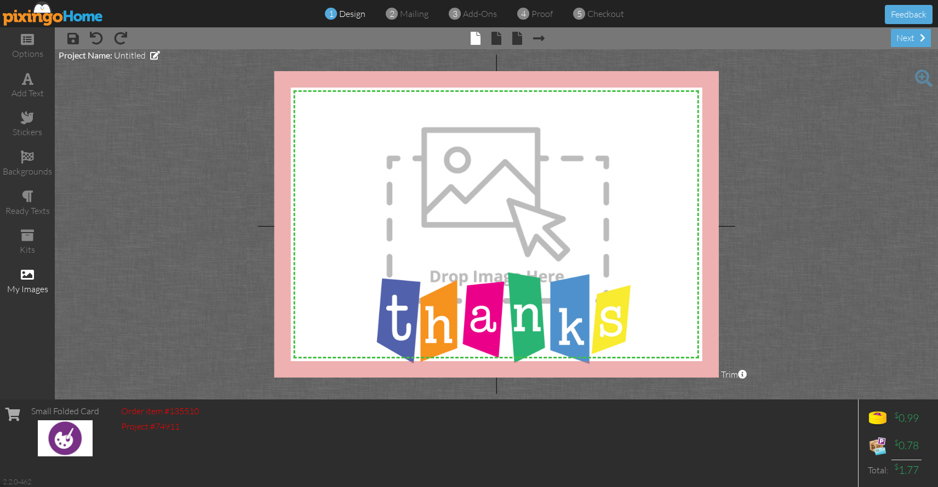
click at [34, 274] on div "my images" at bounding box center [27, 282] width 55 height 38
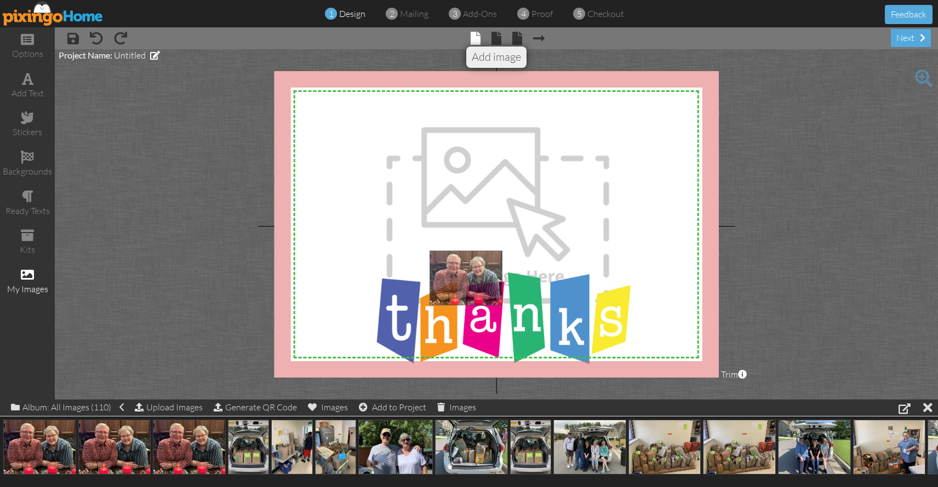
drag, startPoint x: 41, startPoint y: 438, endPoint x: 468, endPoint y: 268, distance: 459.9
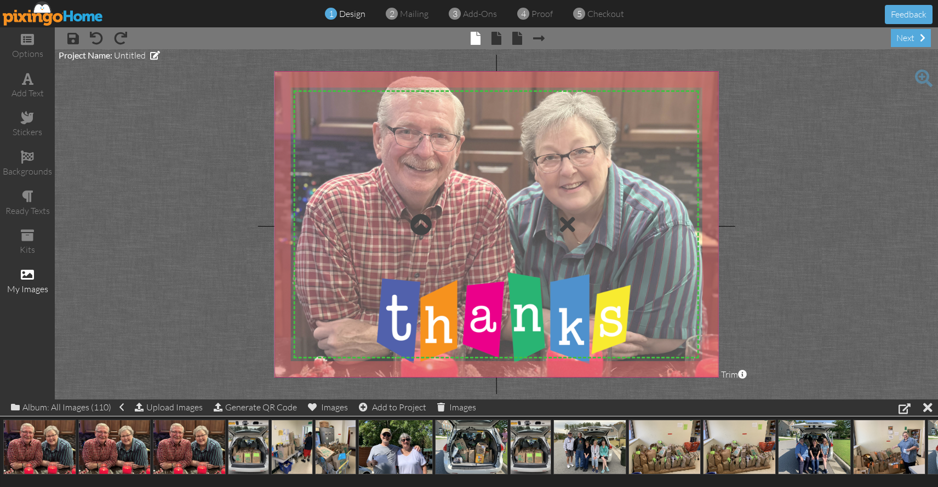
click at [662, 205] on div at bounding box center [496, 224] width 444 height 307
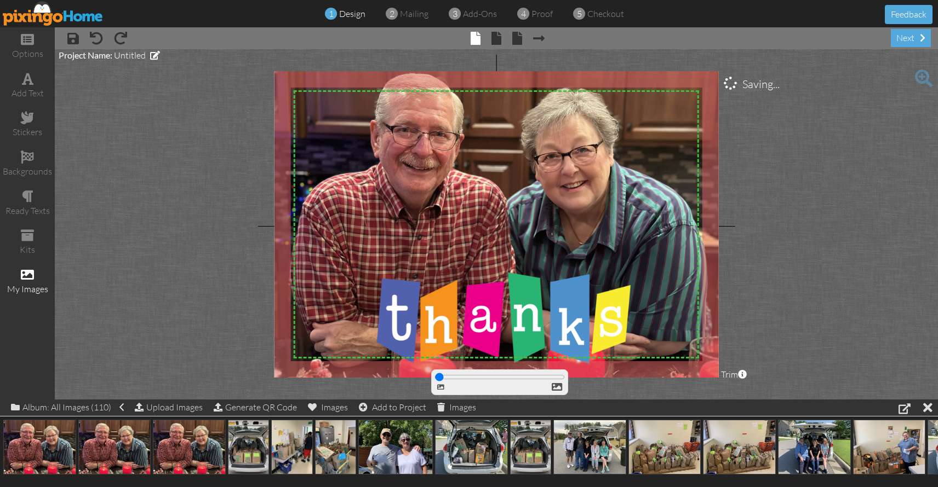
type input "100"
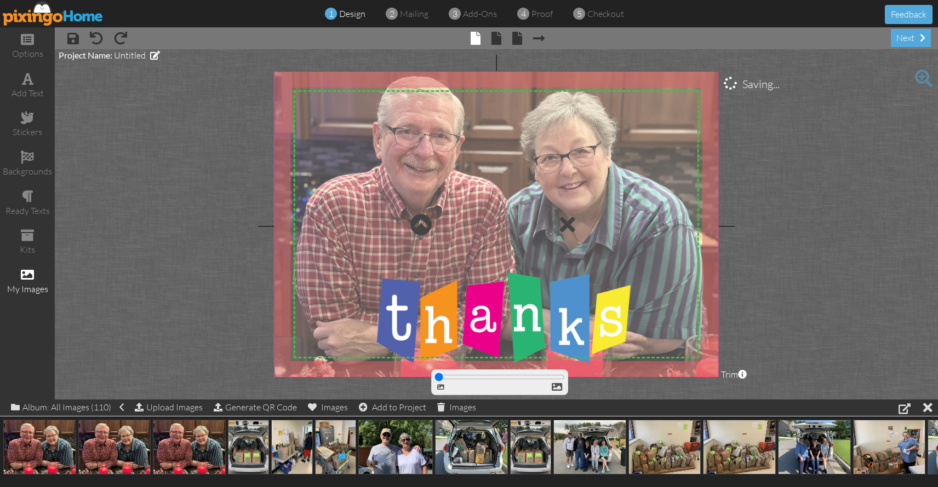
drag, startPoint x: 439, startPoint y: 378, endPoint x: 420, endPoint y: 376, distance: 18.8
click at [434, 376] on input "range" at bounding box center [499, 377] width 130 height 9
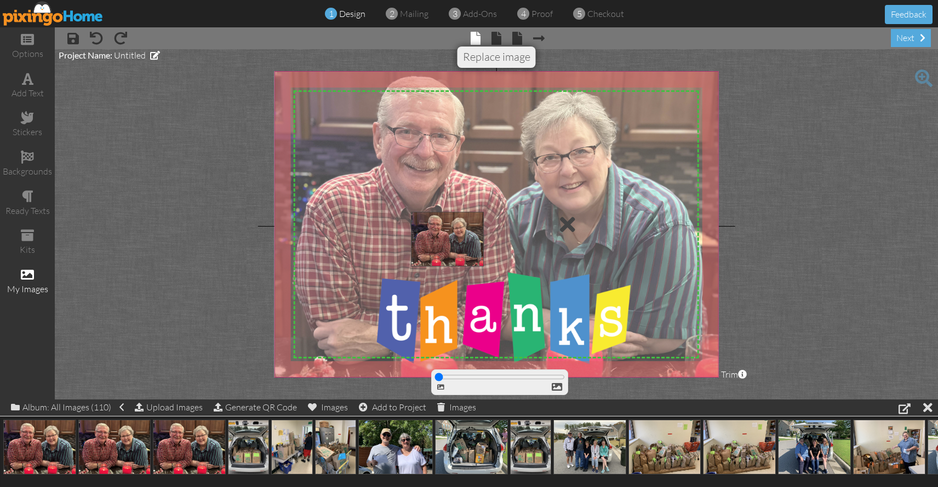
drag, startPoint x: 191, startPoint y: 445, endPoint x: 449, endPoint y: 237, distance: 331.1
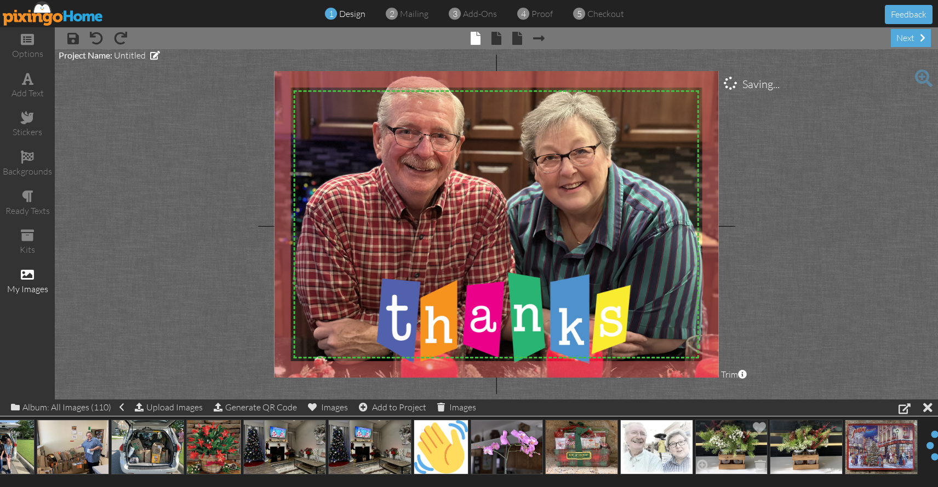
scroll to position [0, 854]
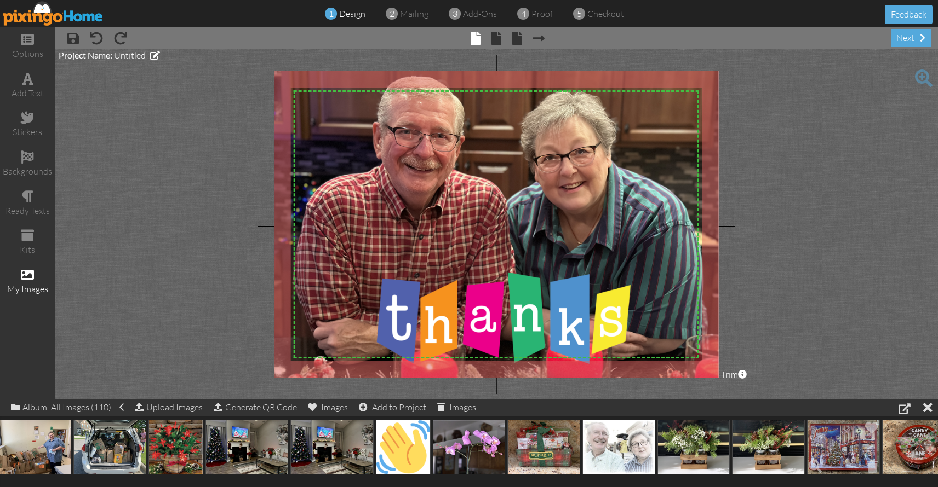
click at [837, 441] on img at bounding box center [843, 447] width 73 height 55
click at [776, 440] on img at bounding box center [768, 447] width 73 height 55
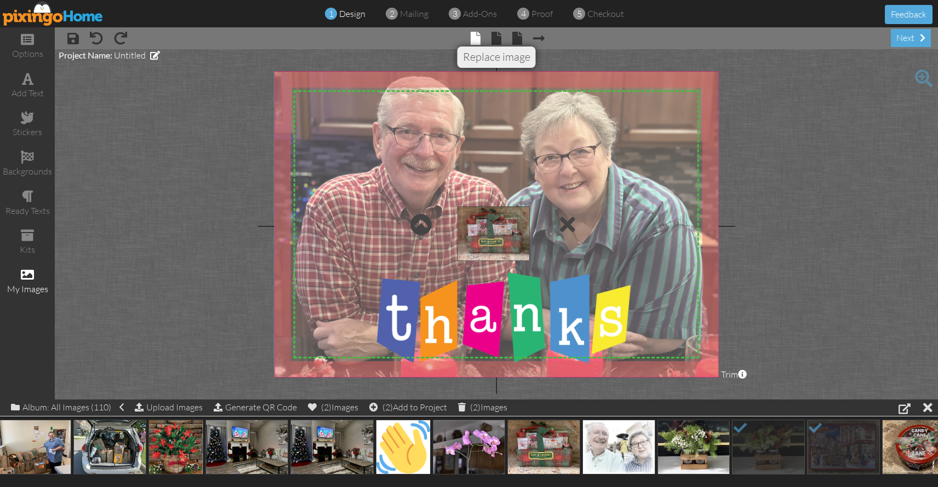
drag, startPoint x: 544, startPoint y: 445, endPoint x: 494, endPoint y: 232, distance: 218.9
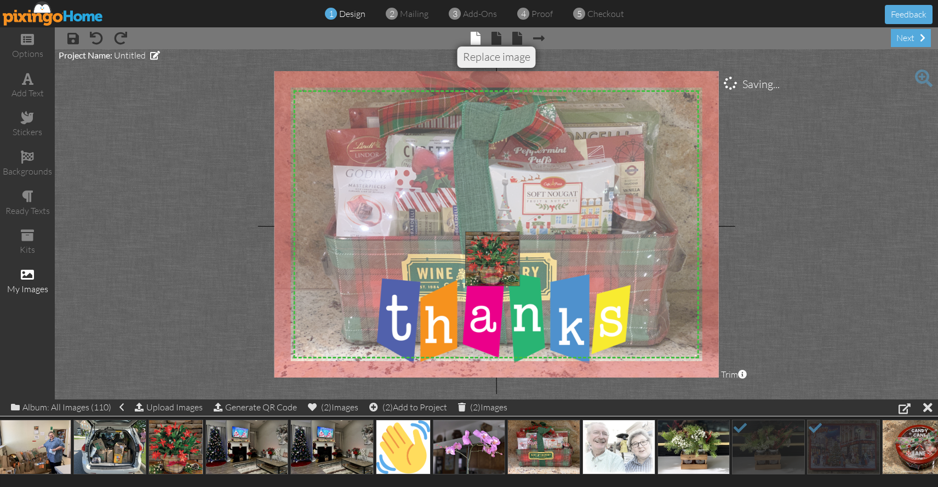
drag, startPoint x: 186, startPoint y: 443, endPoint x: 502, endPoint y: 255, distance: 367.6
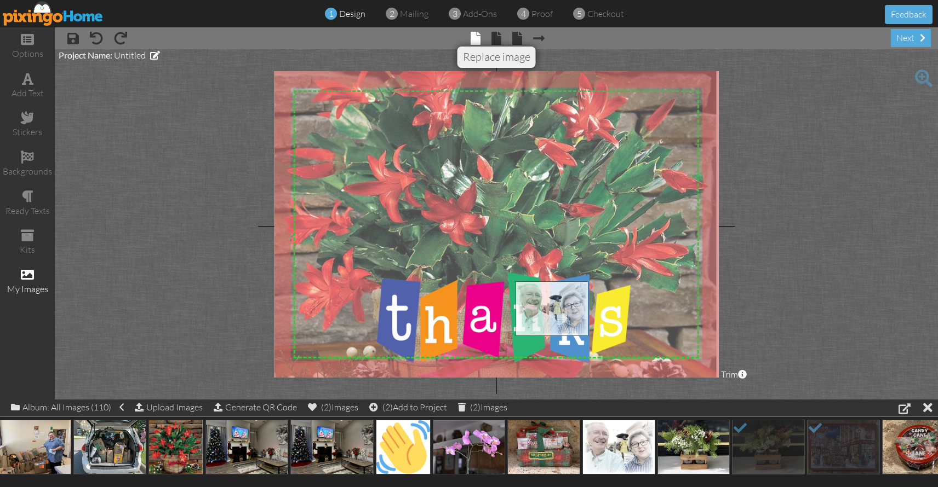
drag, startPoint x: 602, startPoint y: 449, endPoint x: 518, endPoint y: 276, distance: 191.8
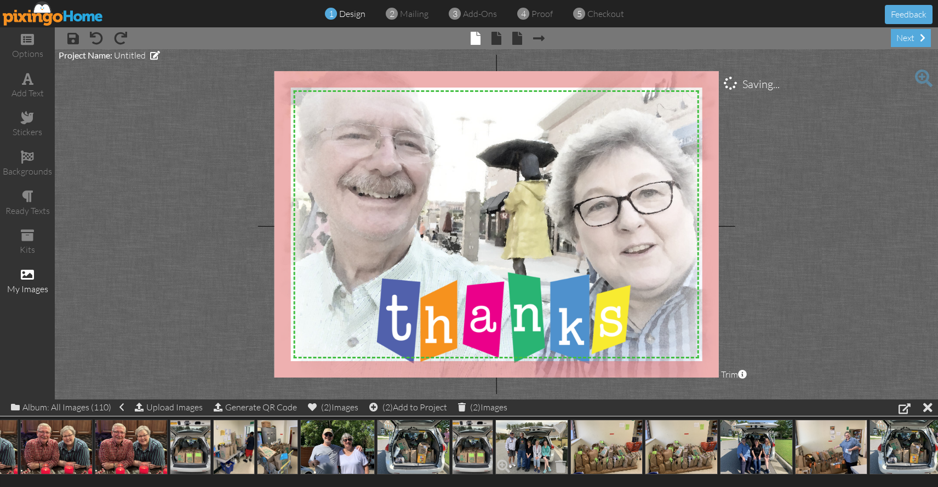
scroll to position [0, 0]
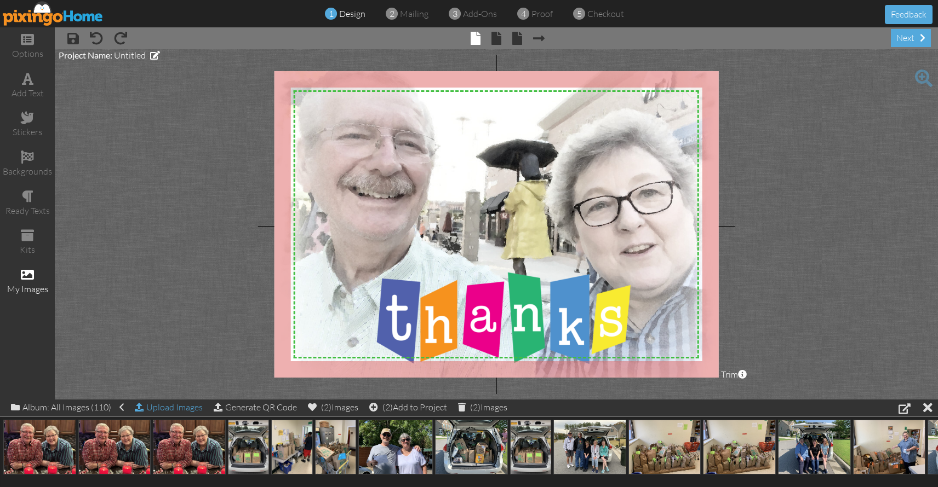
click at [171, 409] on div "Upload Images" at bounding box center [169, 408] width 68 height 16
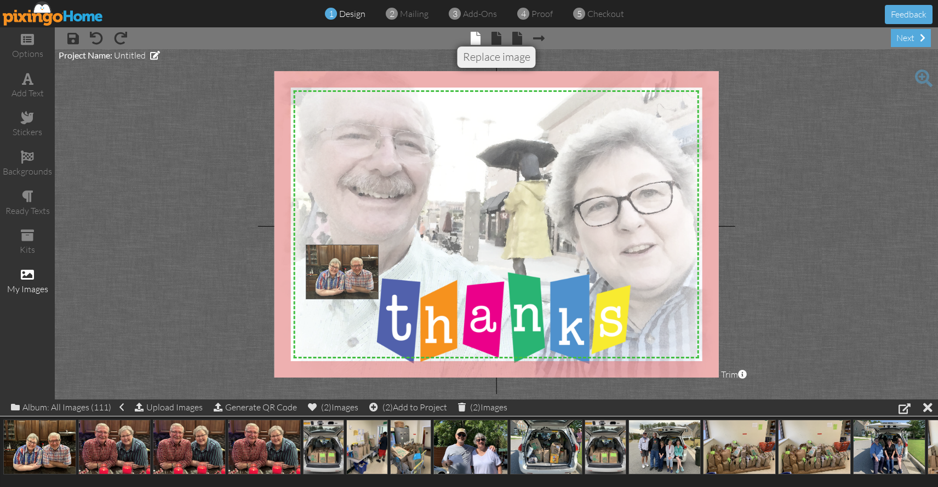
drag, startPoint x: 35, startPoint y: 440, endPoint x: 333, endPoint y: 266, distance: 345.6
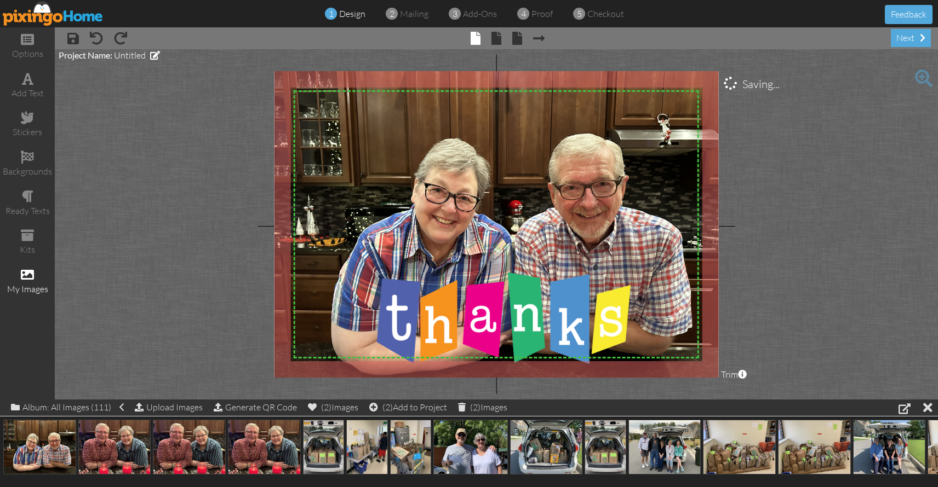
click at [71, 14] on img at bounding box center [53, 13] width 101 height 25
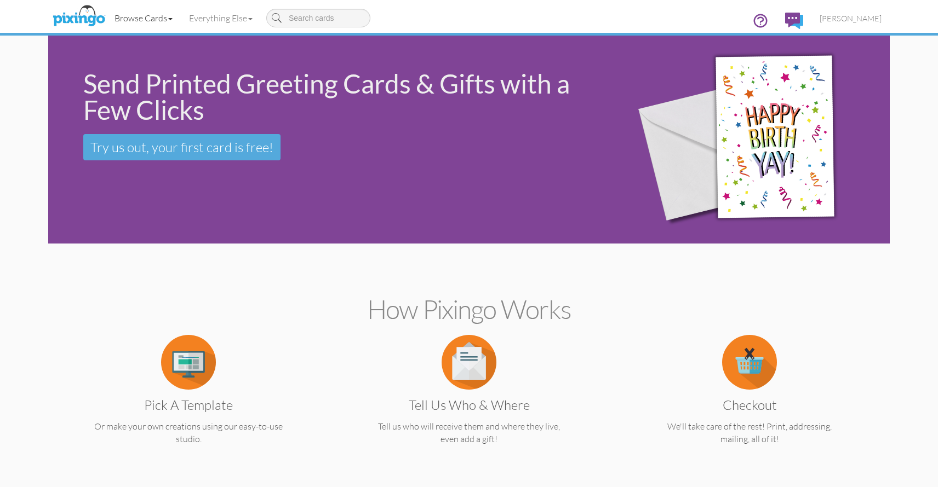
click at [131, 16] on link "Browse Cards" at bounding box center [143, 17] width 74 height 27
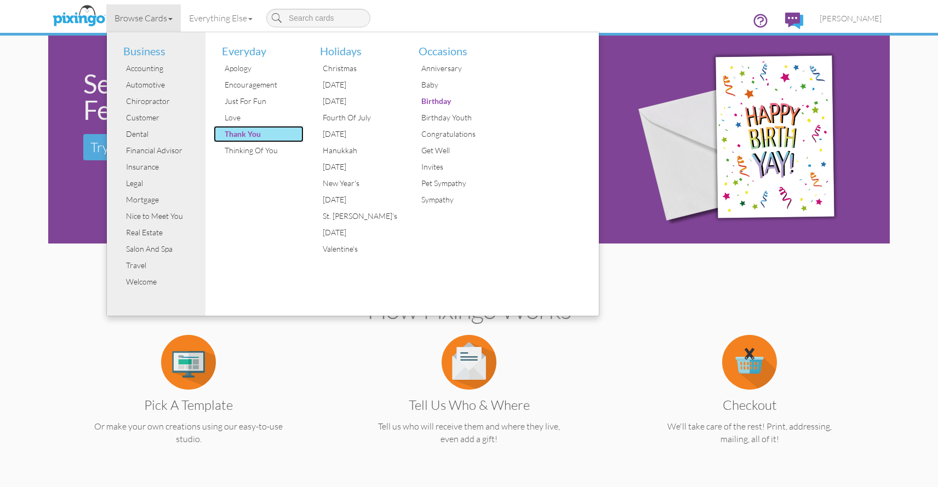
click at [245, 134] on div "Thank You" at bounding box center [263, 134] width 82 height 16
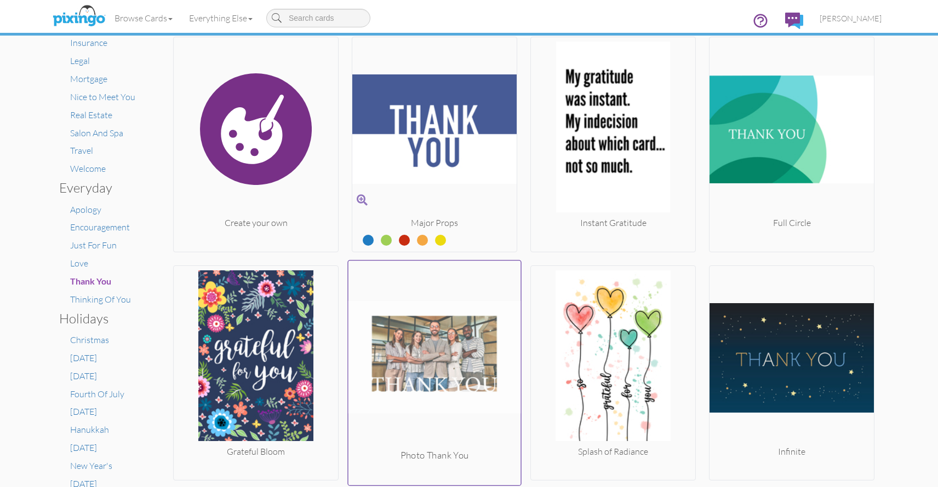
scroll to position [199, 0]
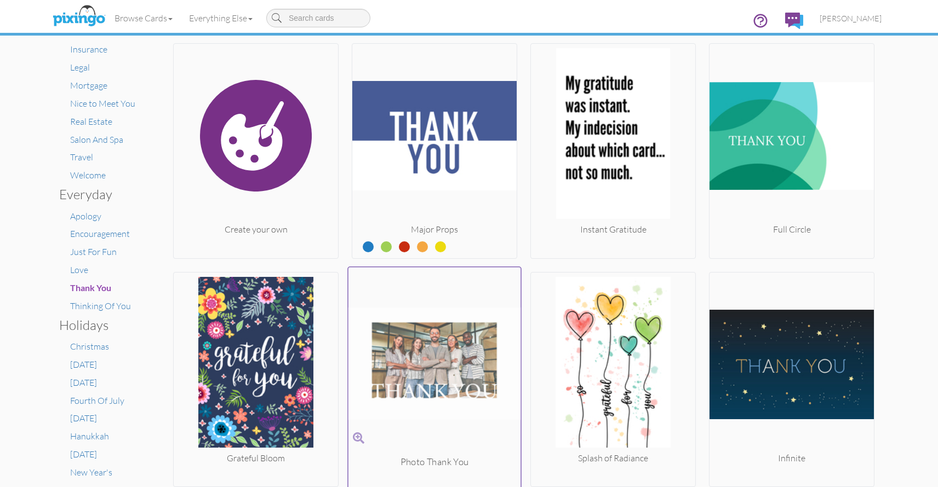
click at [438, 360] on img at bounding box center [434, 364] width 173 height 184
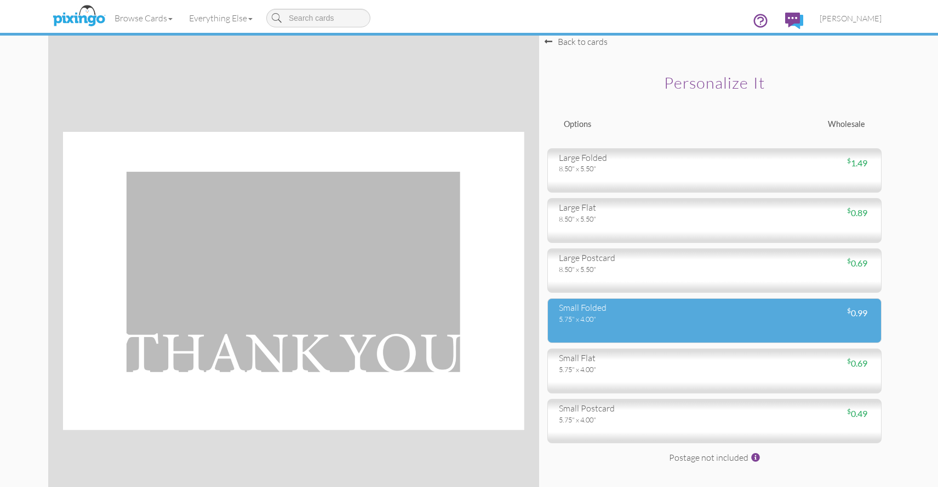
click at [626, 314] on div "small folded" at bounding box center [632, 308] width 147 height 13
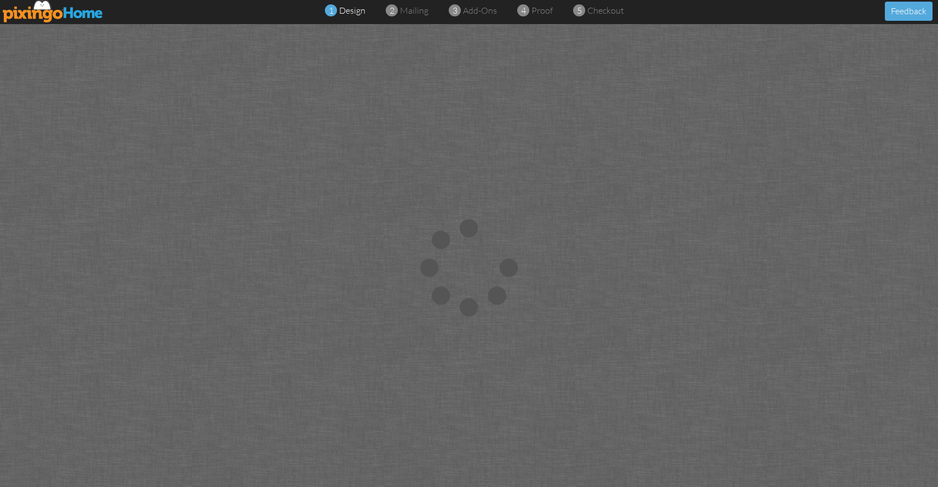
scroll to position [4, 0]
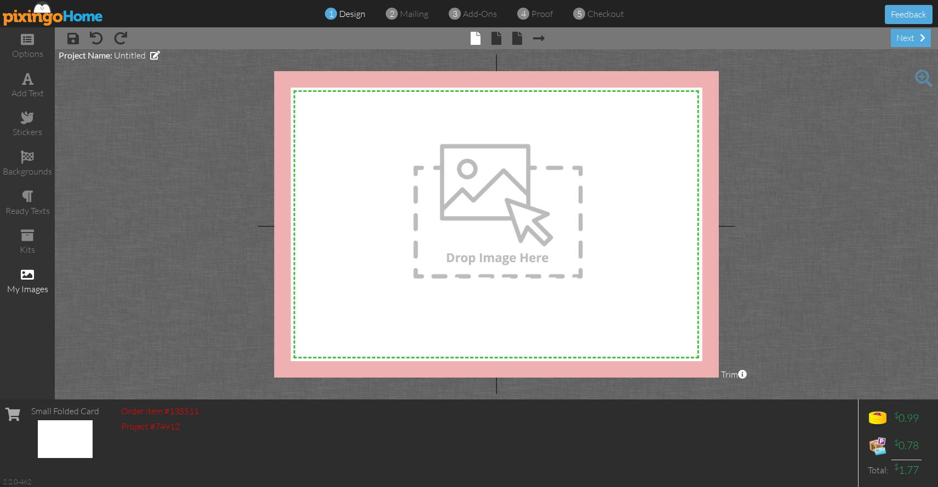
click at [36, 273] on div "my images" at bounding box center [27, 282] width 55 height 38
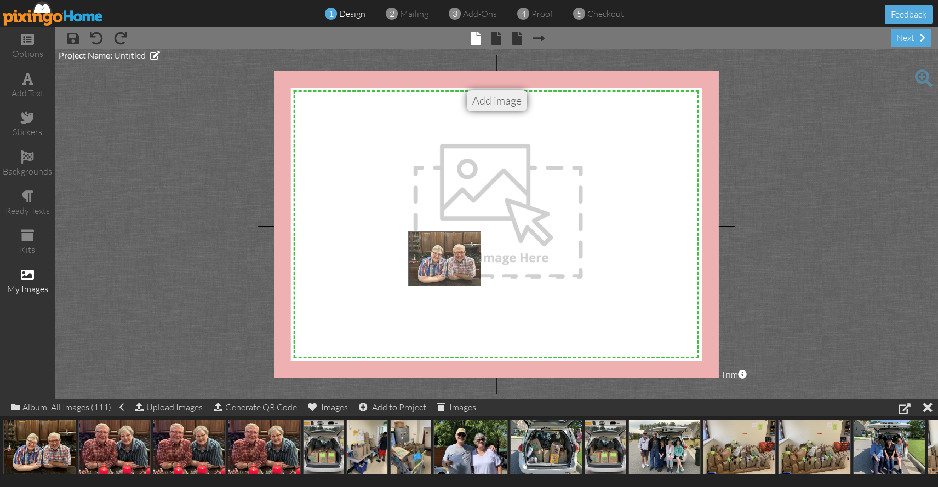
drag, startPoint x: 45, startPoint y: 440, endPoint x: 450, endPoint y: 252, distance: 446.2
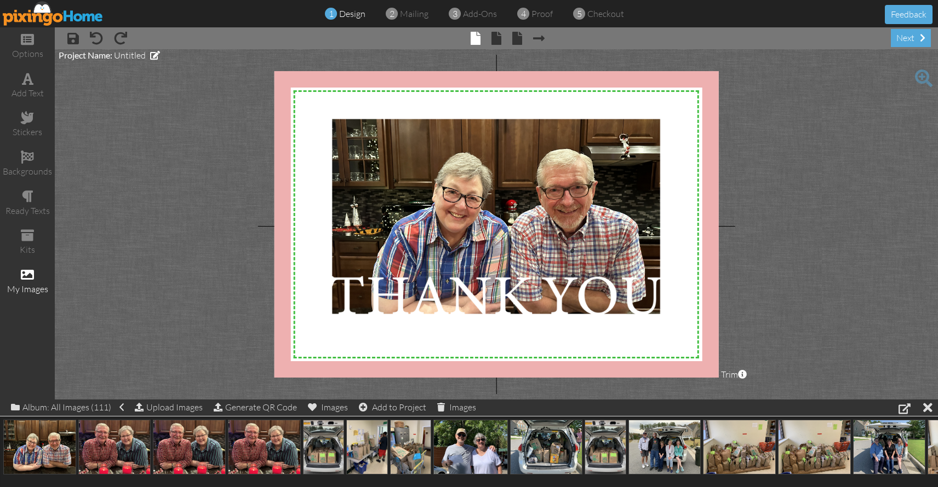
click at [829, 259] on project-studio-wrapper "X X X X X X X X X X X X X X X X X X X X X X X X X X X X X X X X X X X X X X X X…" at bounding box center [496, 224] width 883 height 351
